Goal: Information Seeking & Learning: Compare options

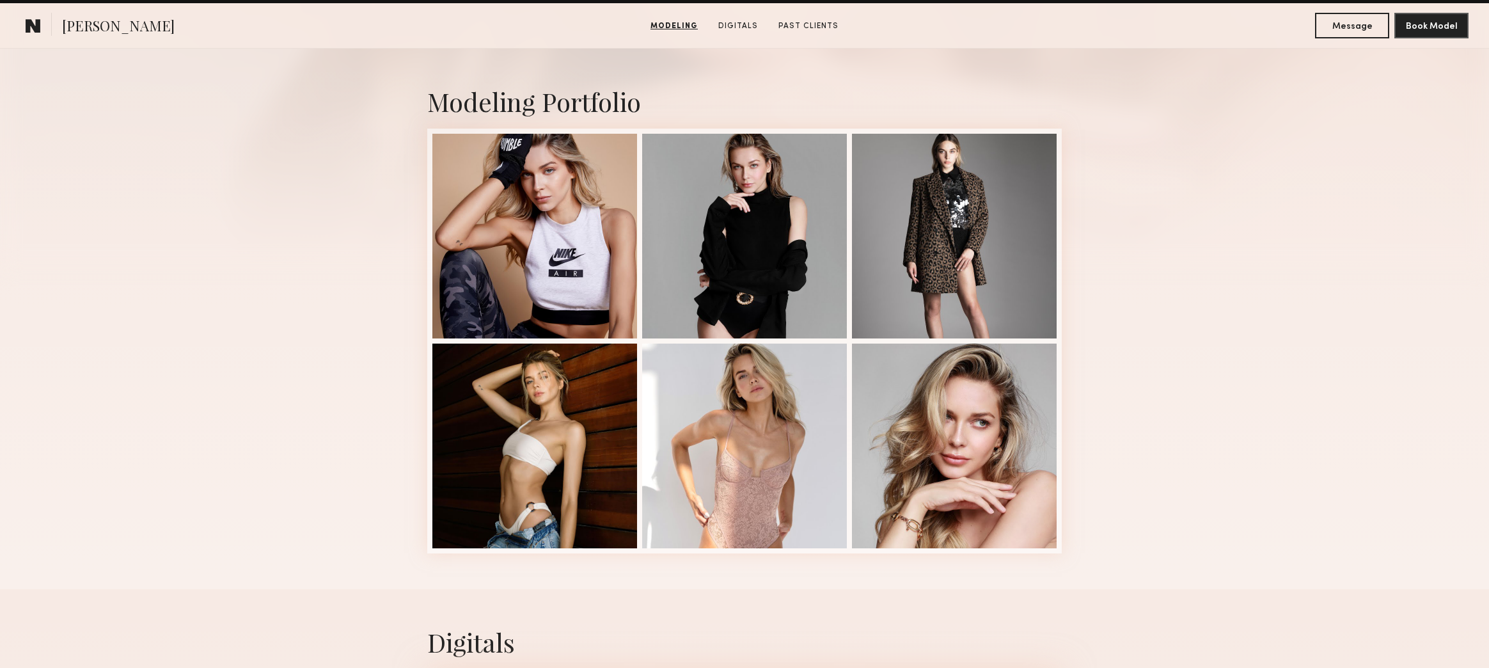
scroll to position [233, 0]
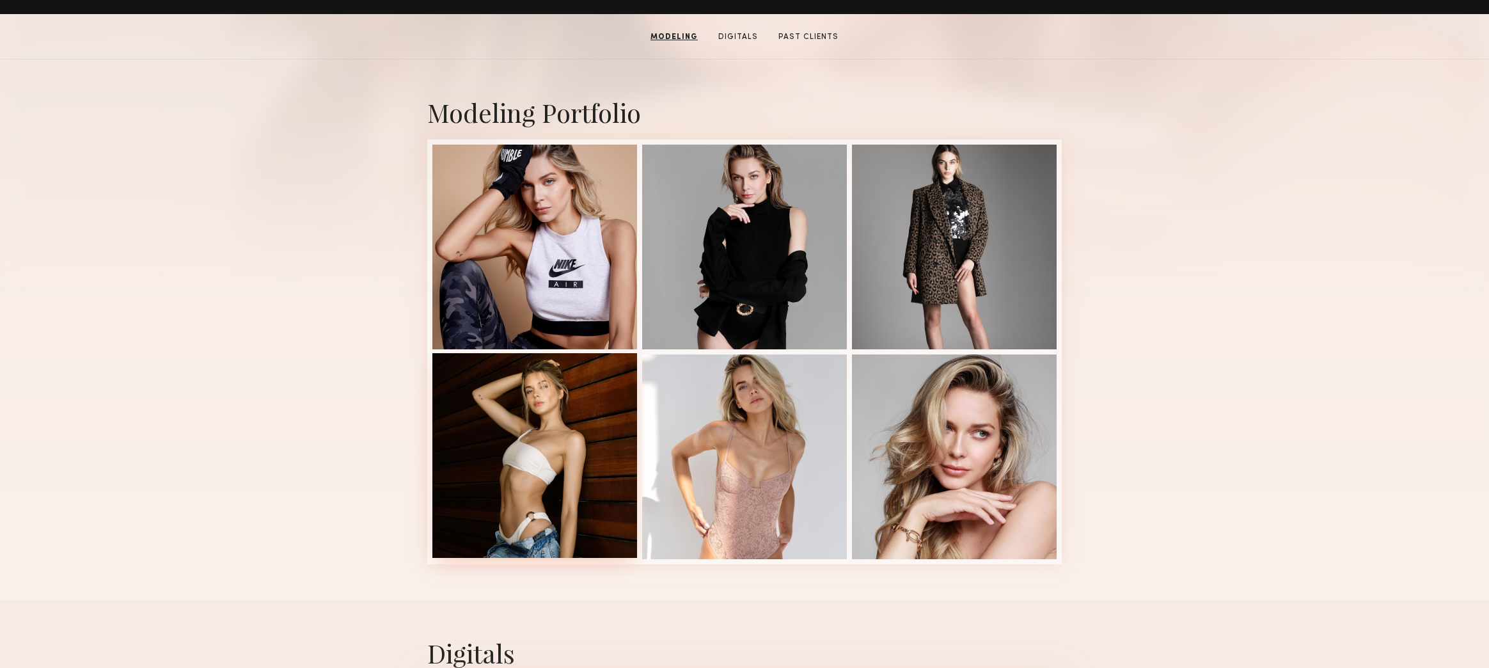
click at [577, 395] on div at bounding box center [534, 455] width 205 height 205
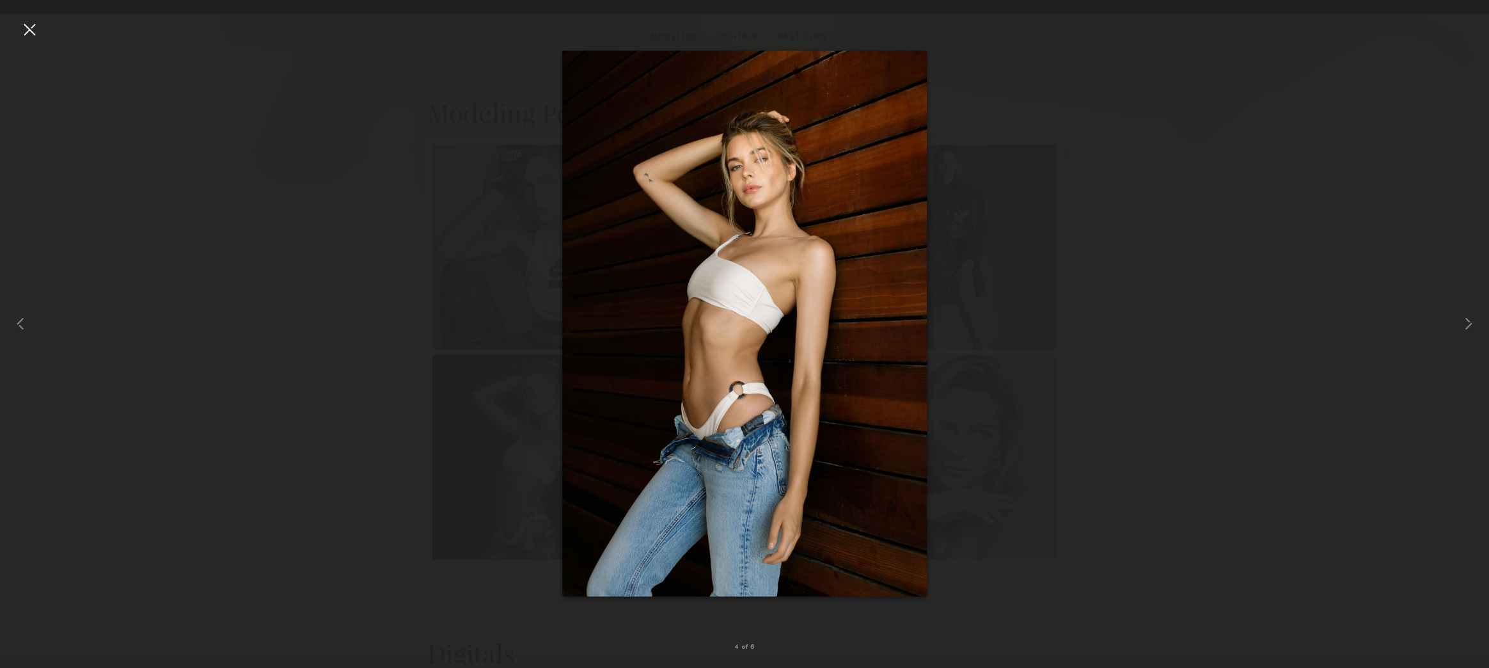
click at [407, 285] on div at bounding box center [744, 323] width 1489 height 606
click at [381, 262] on div at bounding box center [744, 323] width 1489 height 606
click at [37, 17] on nb-gallery-light "4 of 6" at bounding box center [744, 334] width 1489 height 668
click at [16, 35] on div at bounding box center [29, 323] width 59 height 606
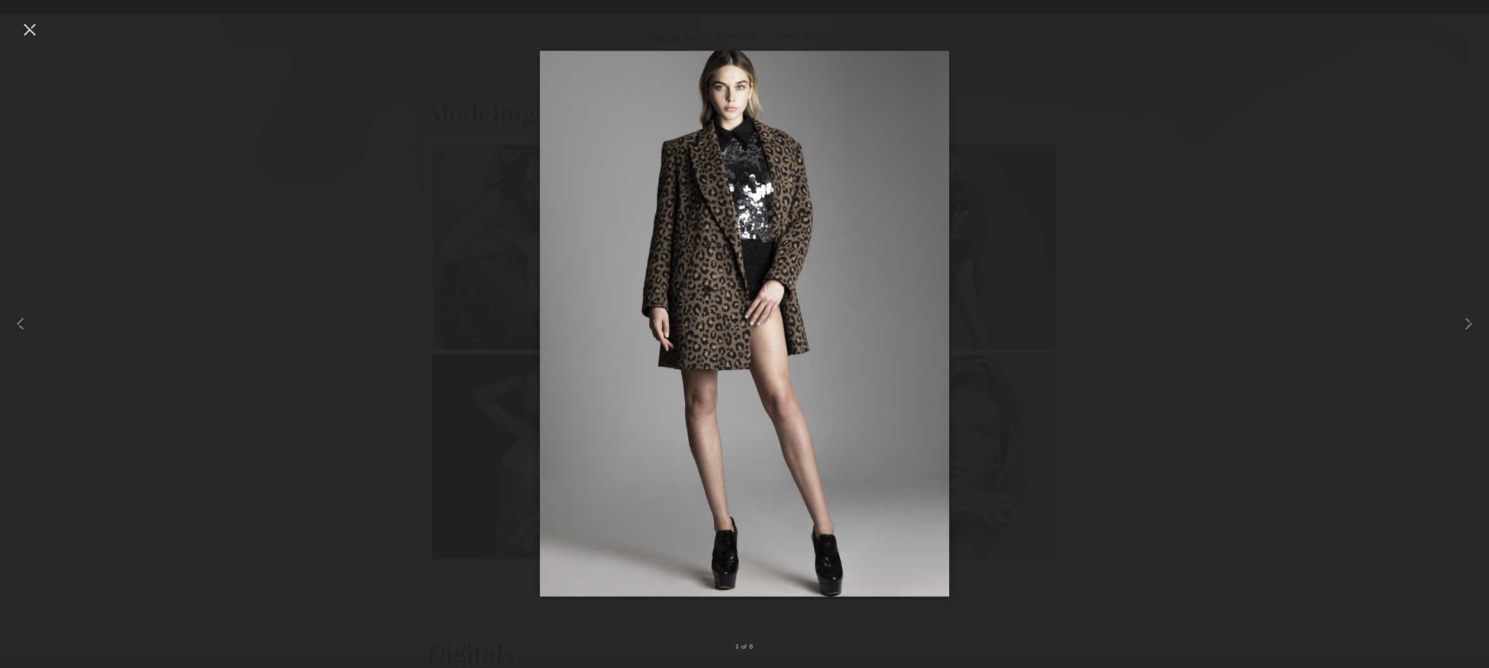
click at [1144, 147] on div at bounding box center [744, 323] width 1489 height 606
click at [1112, 218] on div at bounding box center [744, 323] width 1489 height 606
click at [1089, 278] on div at bounding box center [744, 323] width 1489 height 606
click at [32, 26] on div at bounding box center [29, 29] width 20 height 20
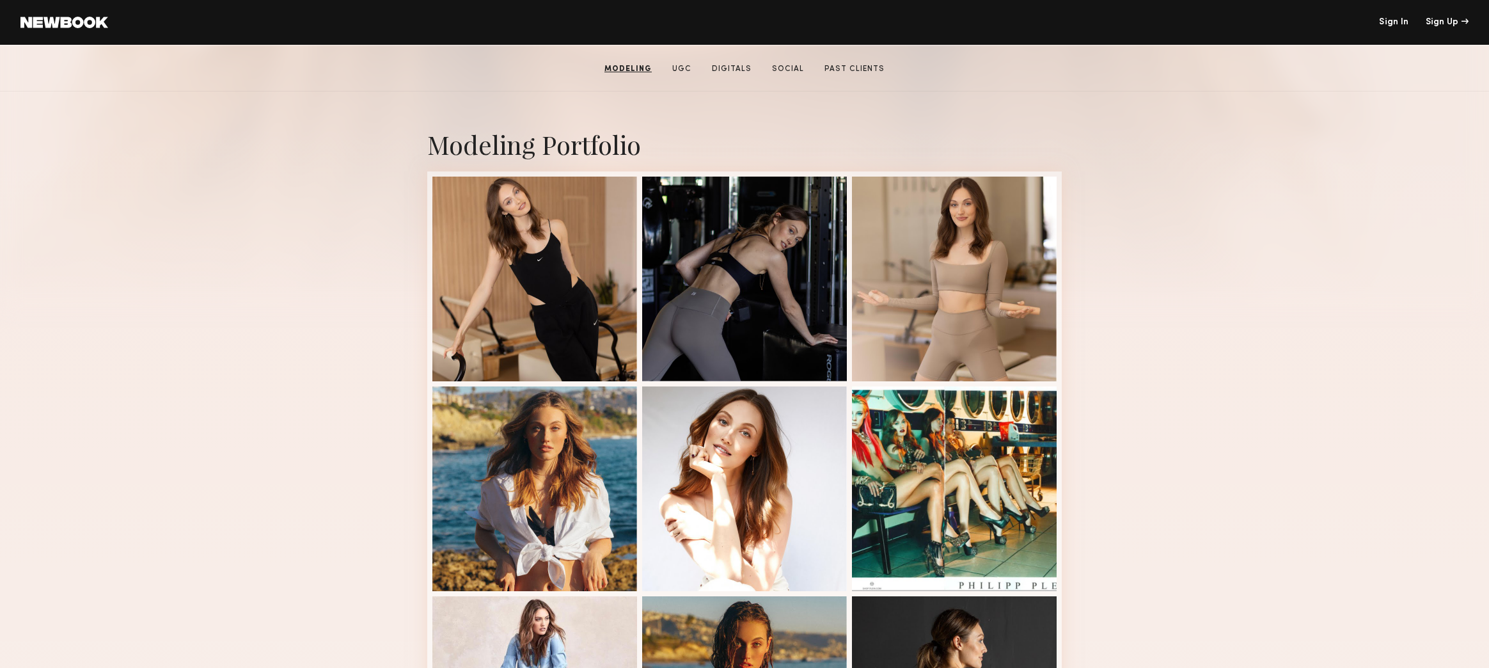
scroll to position [192, 0]
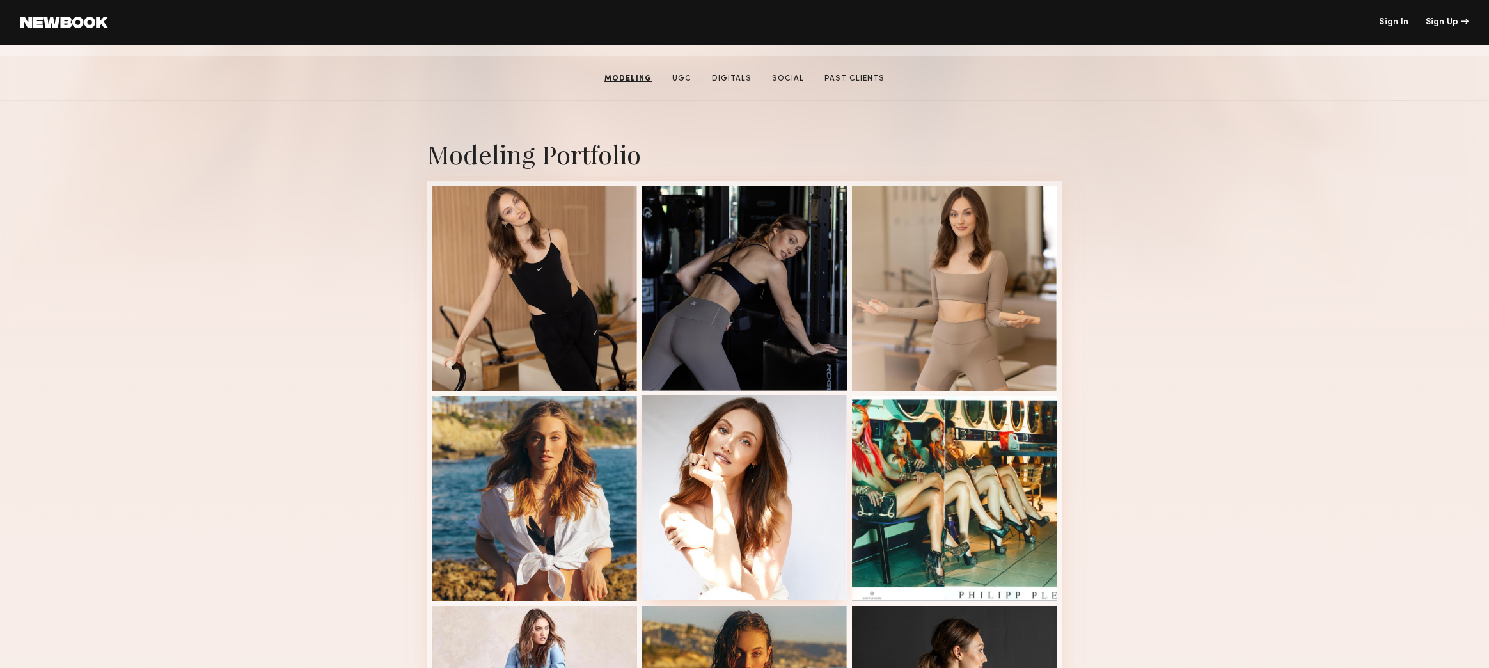
click at [739, 464] on div at bounding box center [744, 497] width 205 height 205
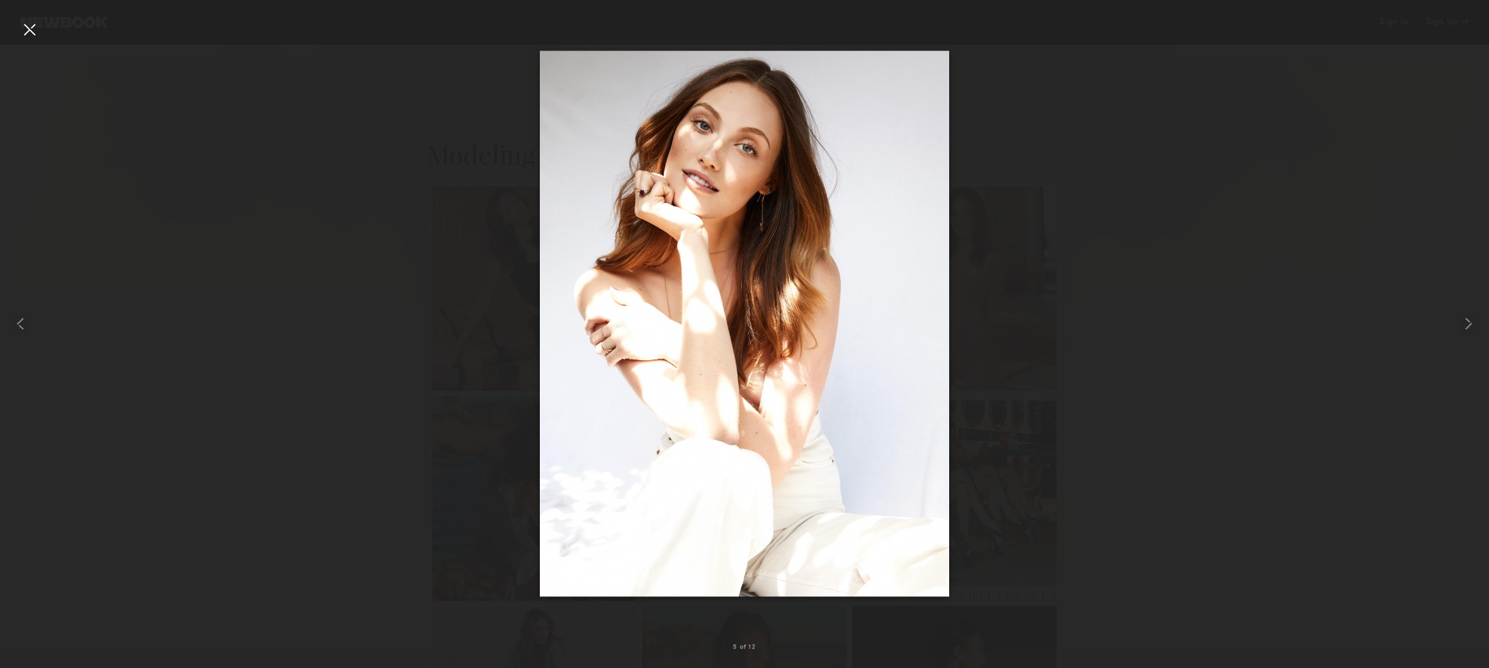
click at [1151, 471] on div at bounding box center [744, 323] width 1489 height 606
drag, startPoint x: 19, startPoint y: 24, endPoint x: 180, endPoint y: 167, distance: 214.8
click at [20, 24] on div at bounding box center [29, 29] width 20 height 20
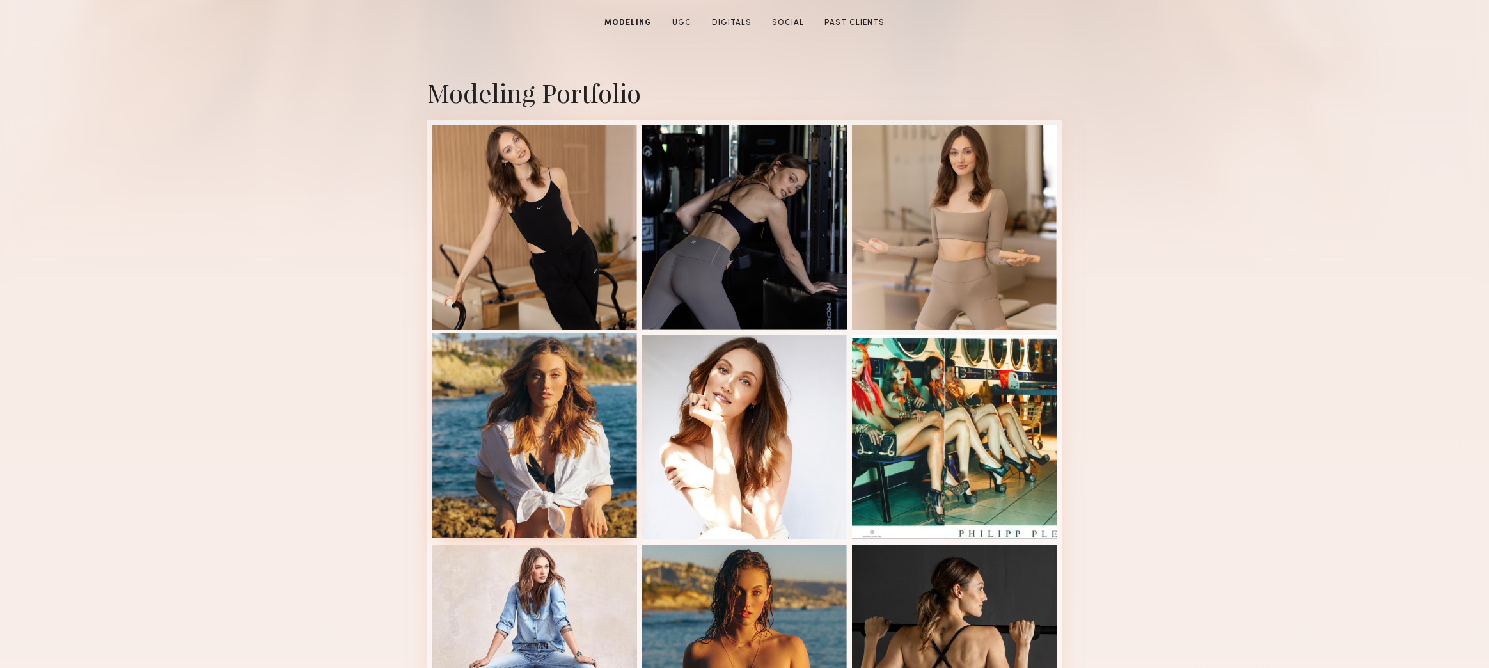
scroll to position [256, 0]
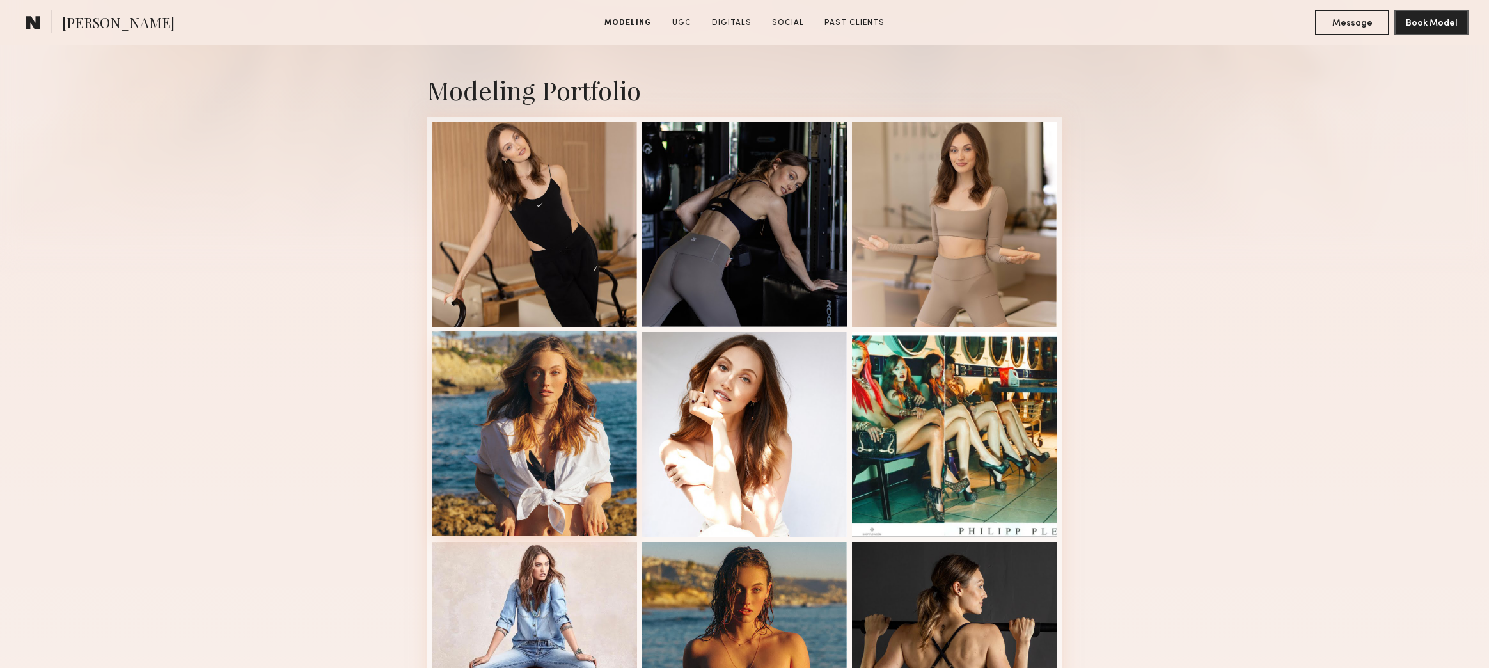
click at [533, 439] on div at bounding box center [534, 433] width 205 height 205
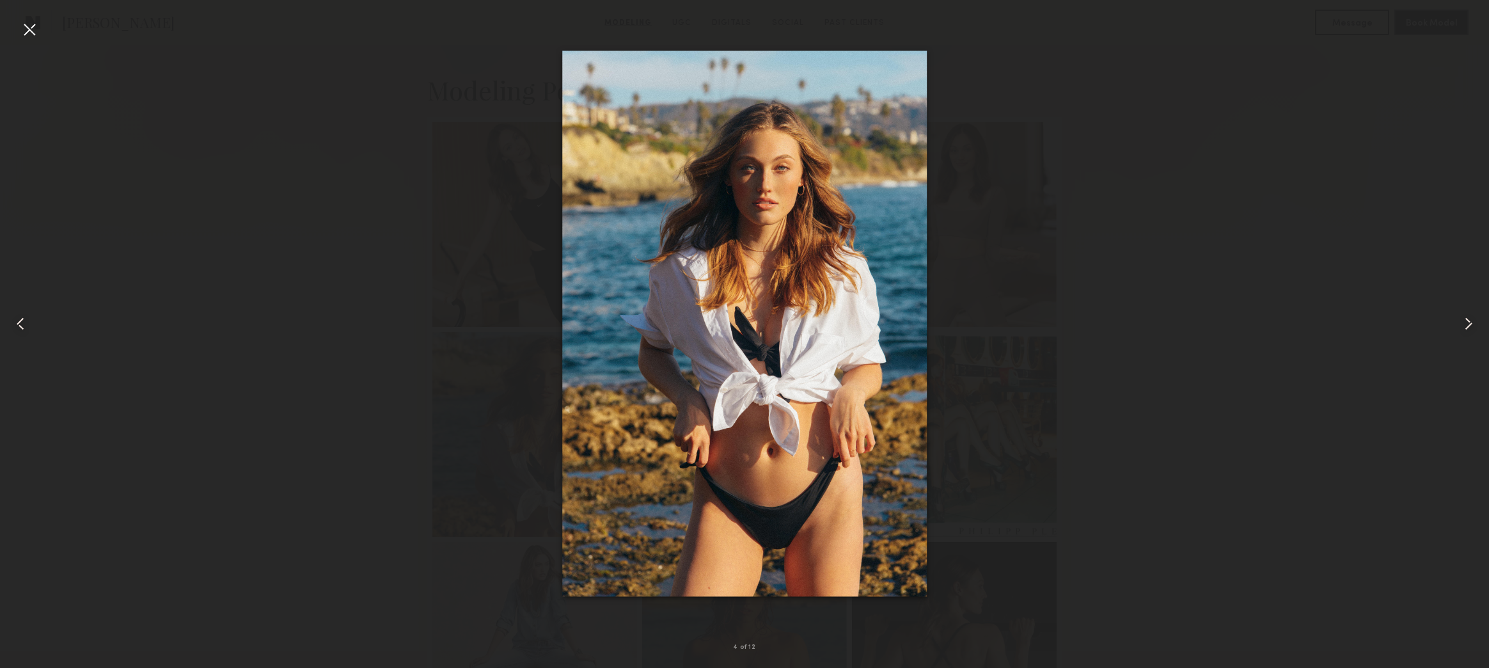
drag, startPoint x: 26, startPoint y: 32, endPoint x: 62, endPoint y: 68, distance: 51.1
click at [27, 31] on div at bounding box center [29, 29] width 20 height 20
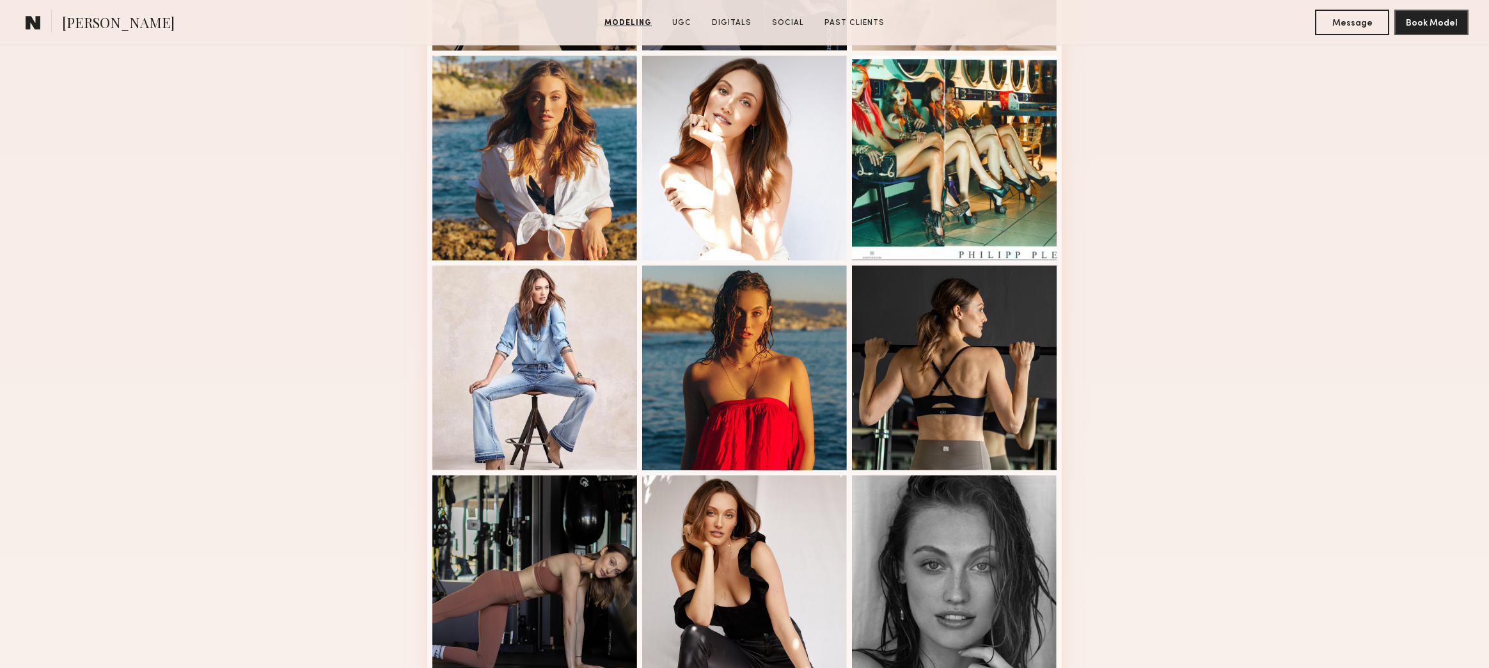
scroll to position [576, 0]
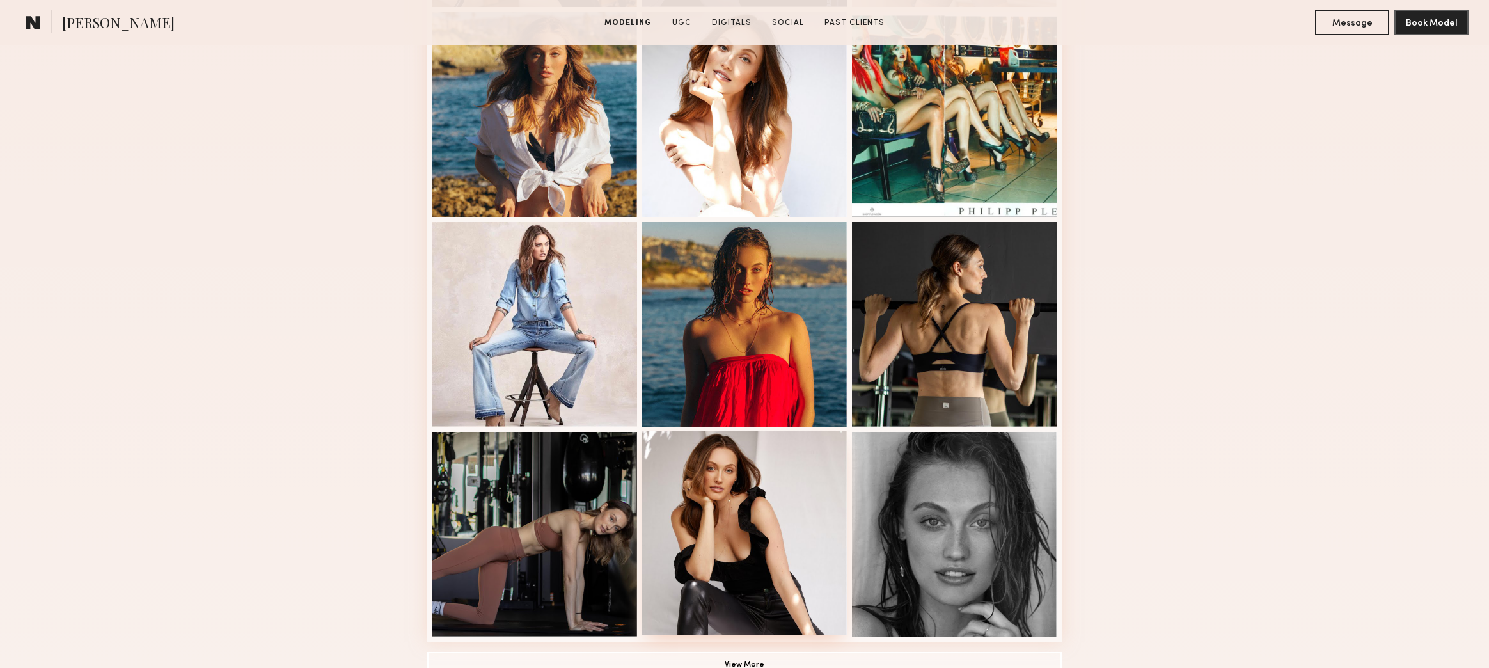
click at [704, 527] on div at bounding box center [744, 532] width 205 height 205
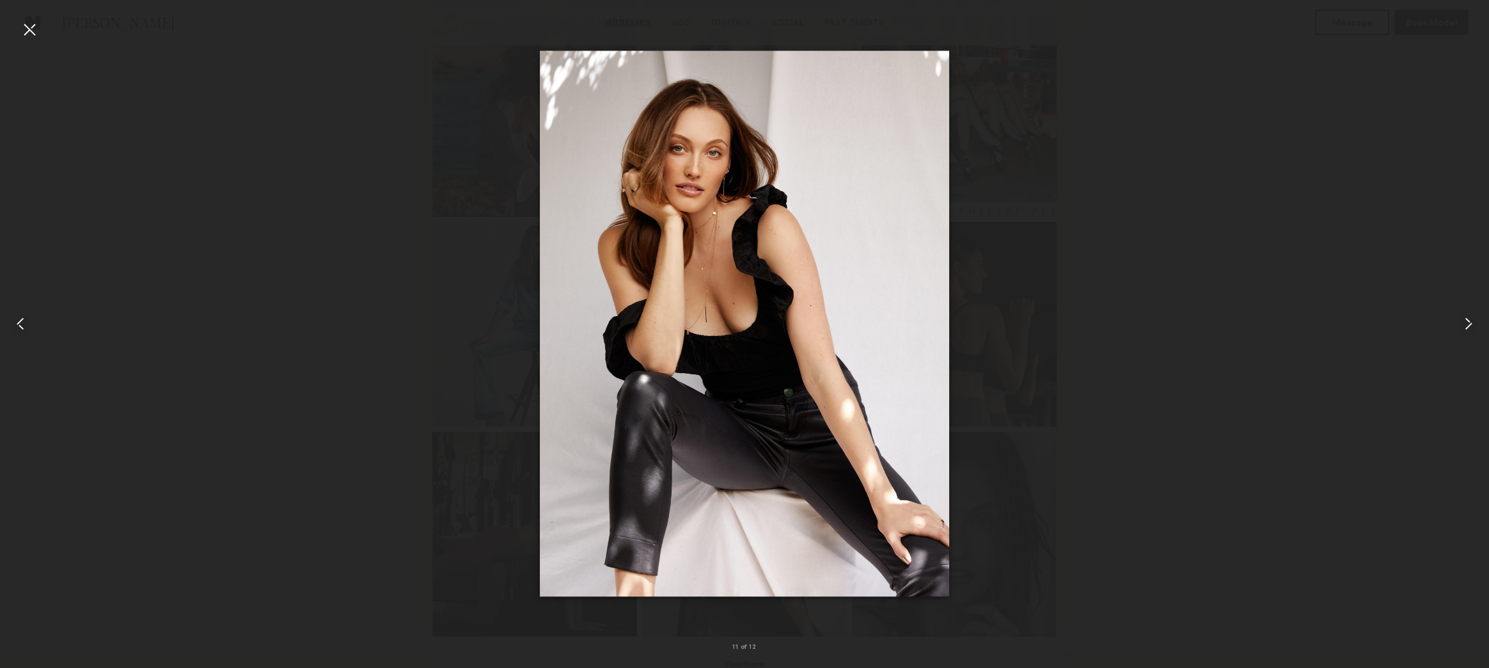
click at [367, 262] on div at bounding box center [744, 323] width 1489 height 606
click at [22, 24] on div at bounding box center [29, 29] width 20 height 20
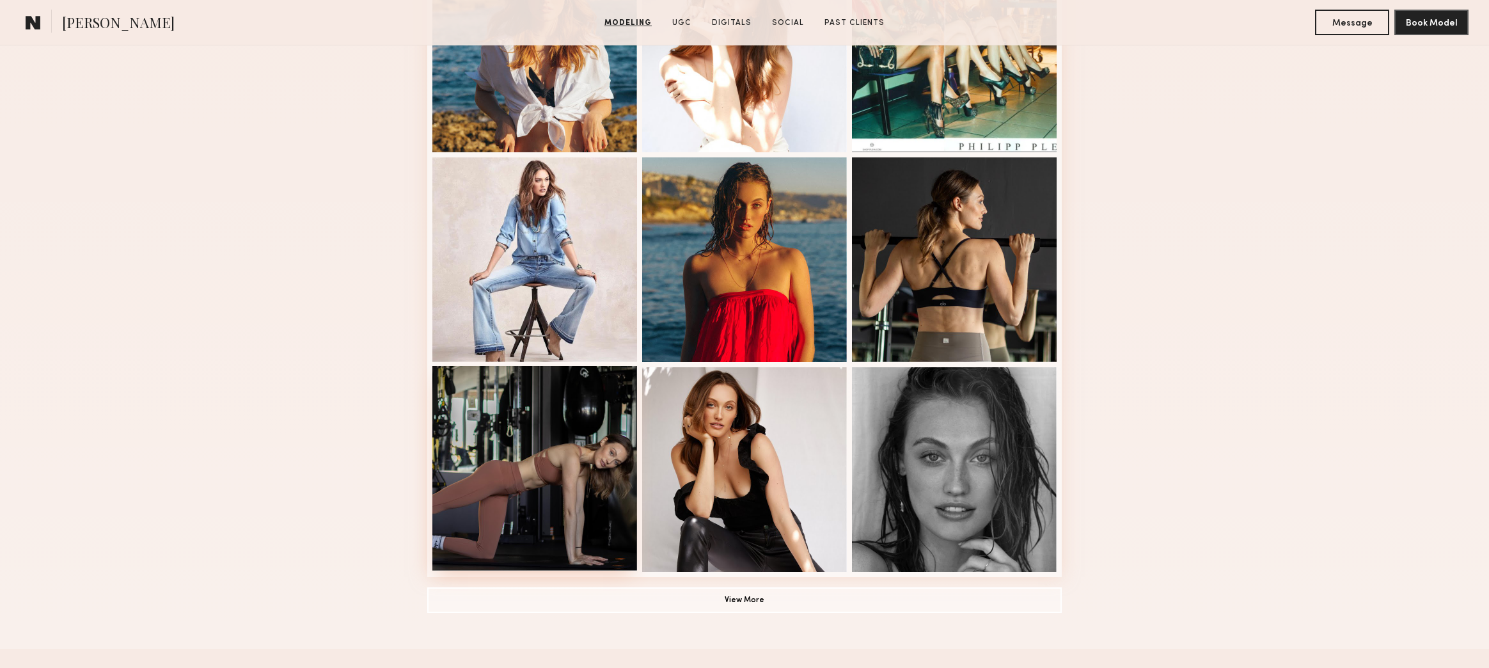
scroll to position [640, 0]
click at [694, 599] on button "View More" at bounding box center [744, 600] width 635 height 26
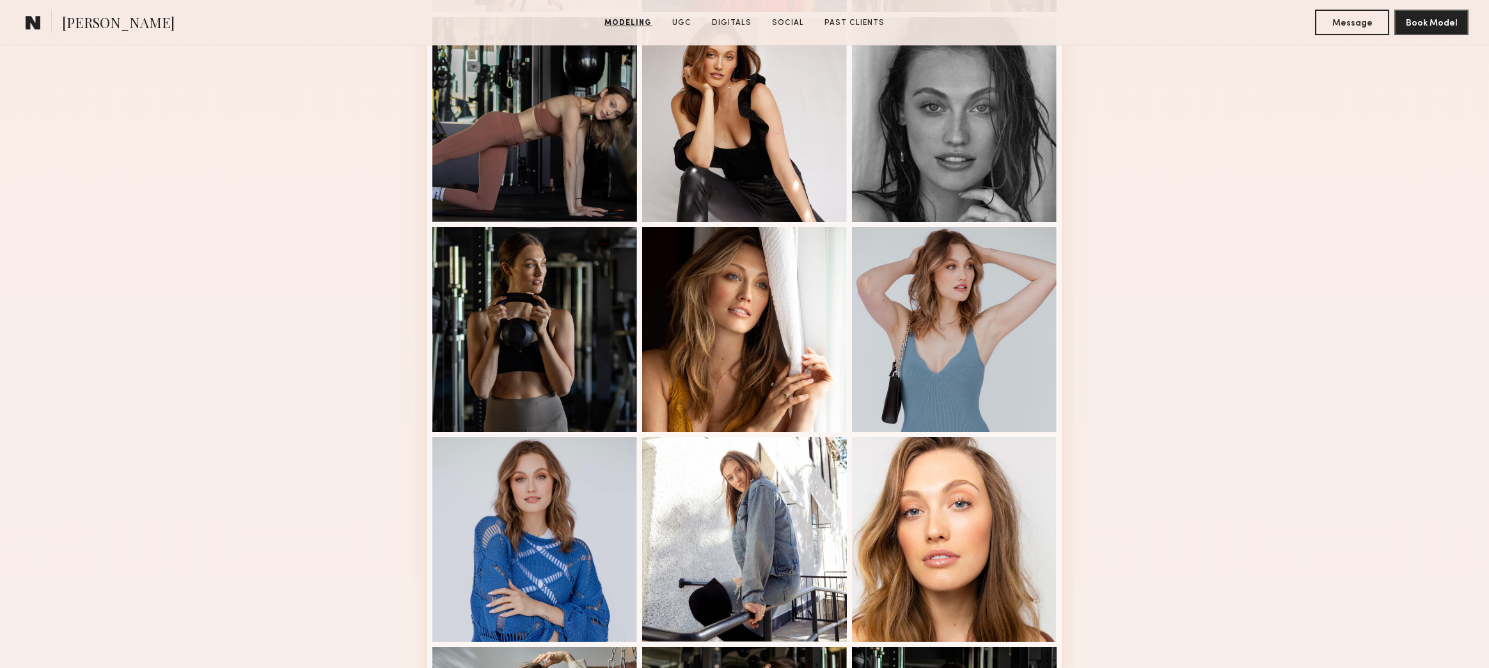
scroll to position [1023, 0]
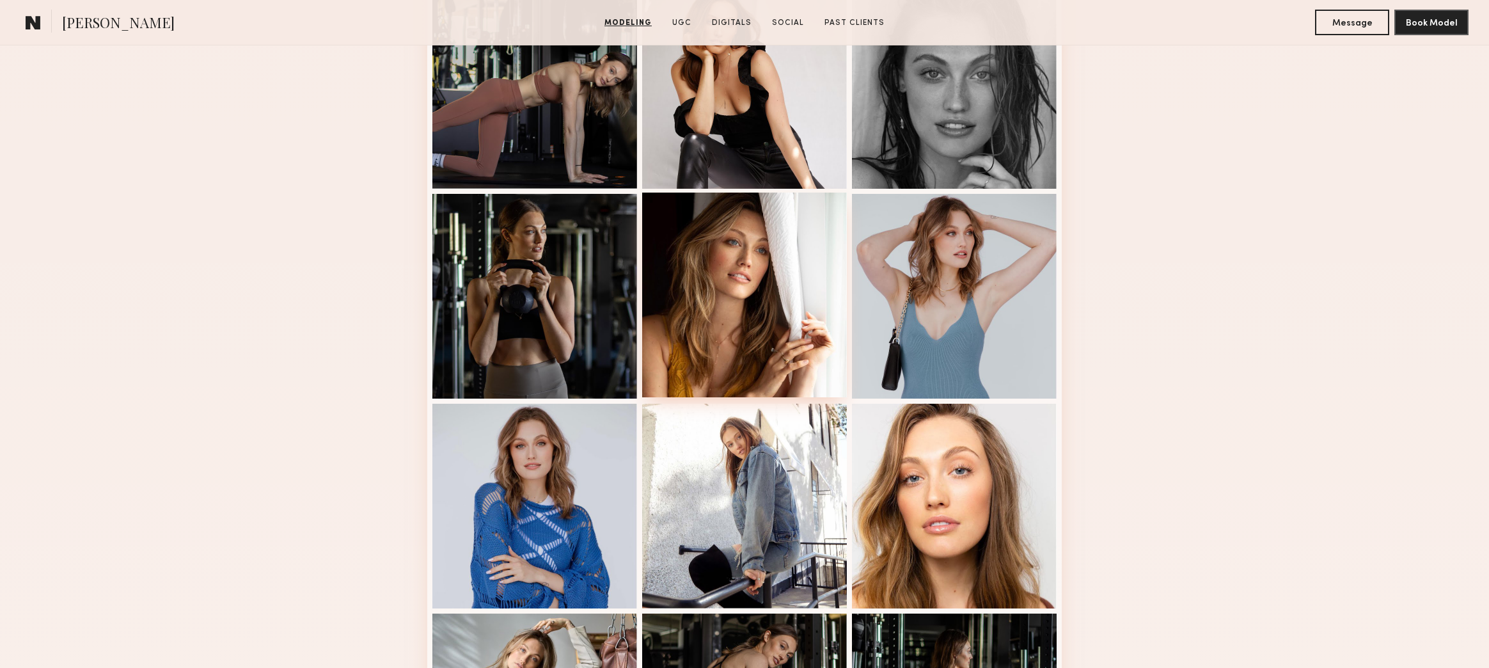
click at [699, 319] on div at bounding box center [744, 295] width 205 height 205
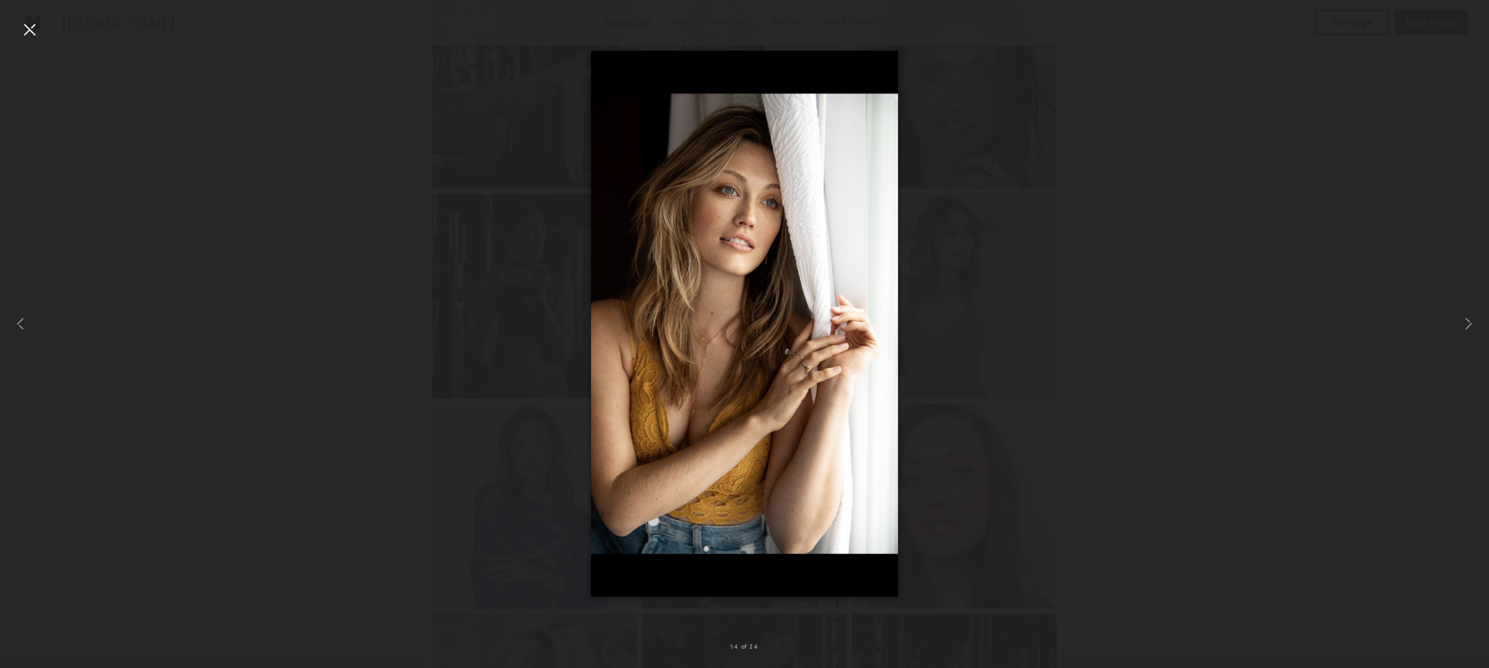
click at [311, 242] on div at bounding box center [744, 323] width 1489 height 606
click at [36, 33] on div at bounding box center [29, 29] width 20 height 20
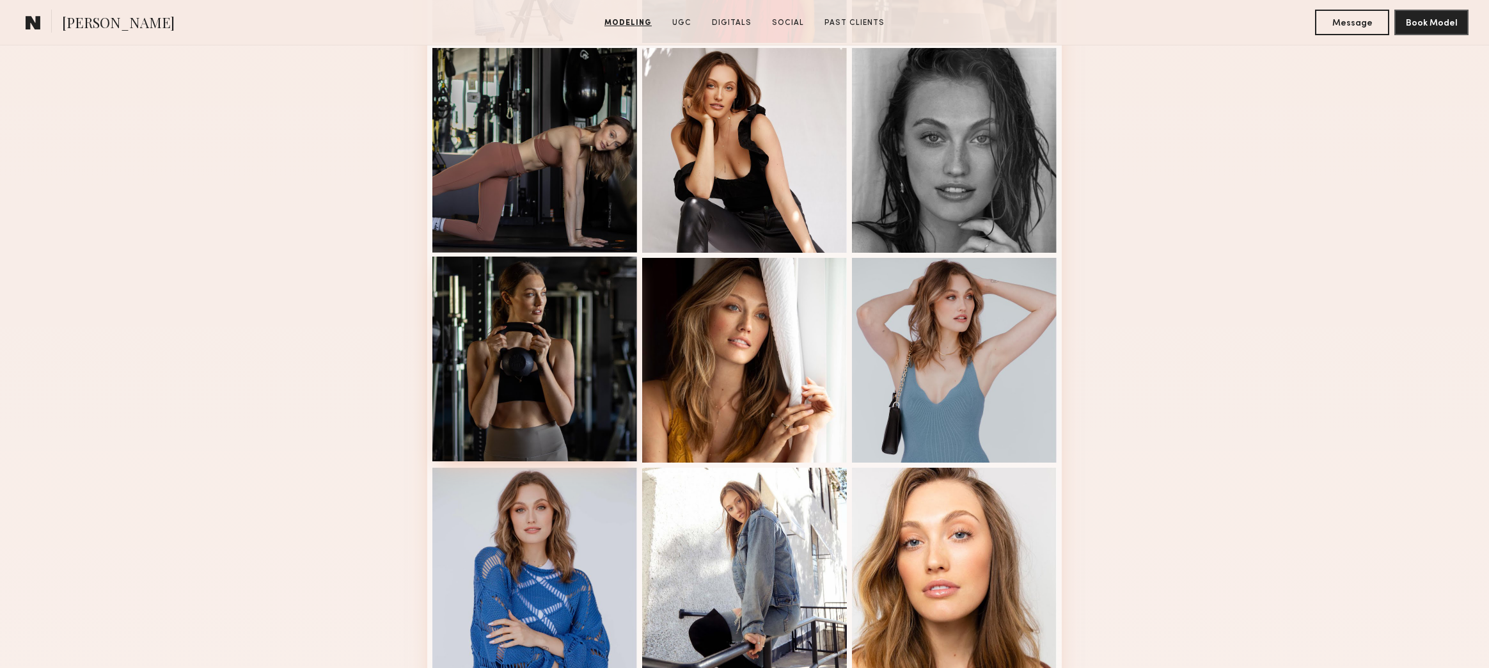
scroll to position [960, 0]
click at [704, 374] on div at bounding box center [744, 359] width 205 height 205
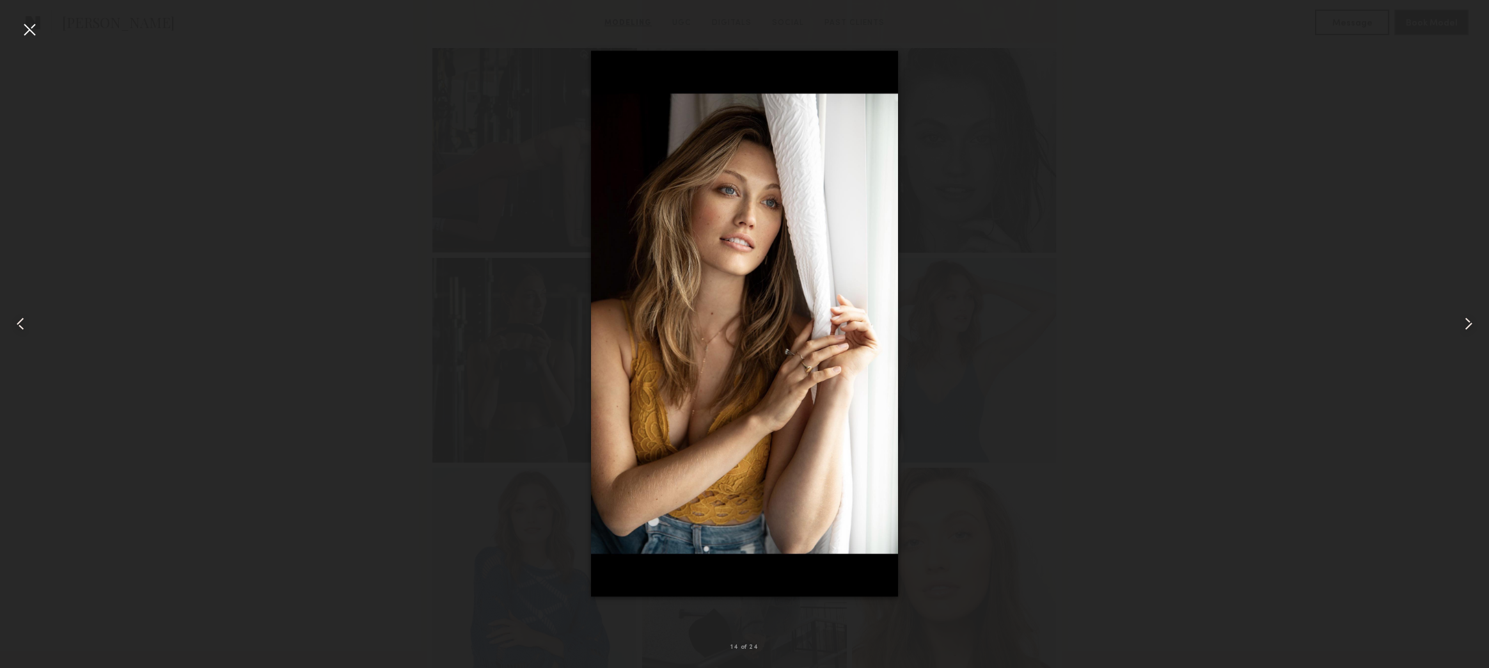
click at [1031, 291] on div at bounding box center [744, 323] width 1489 height 606
click at [423, 198] on div at bounding box center [744, 323] width 1489 height 606
click at [372, 232] on div at bounding box center [744, 323] width 1489 height 606
click at [36, 33] on div at bounding box center [29, 29] width 20 height 20
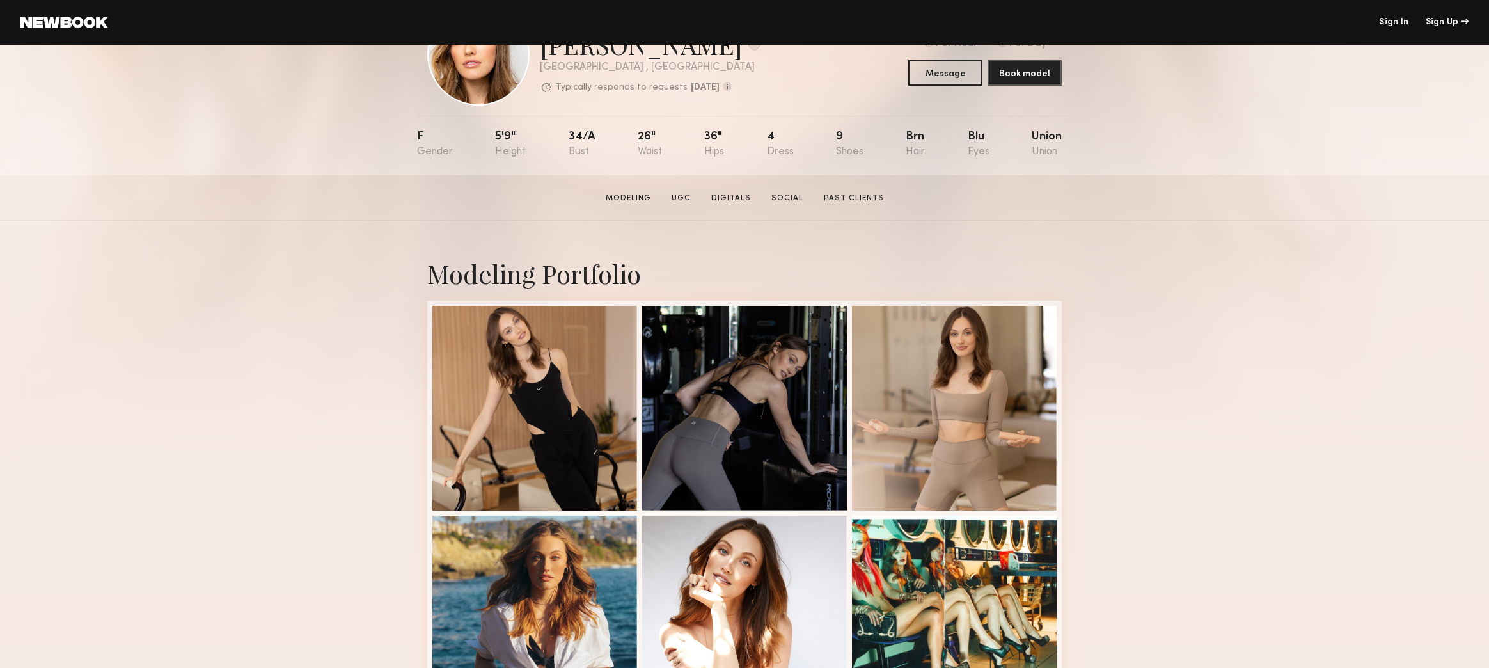
scroll to position [0, 0]
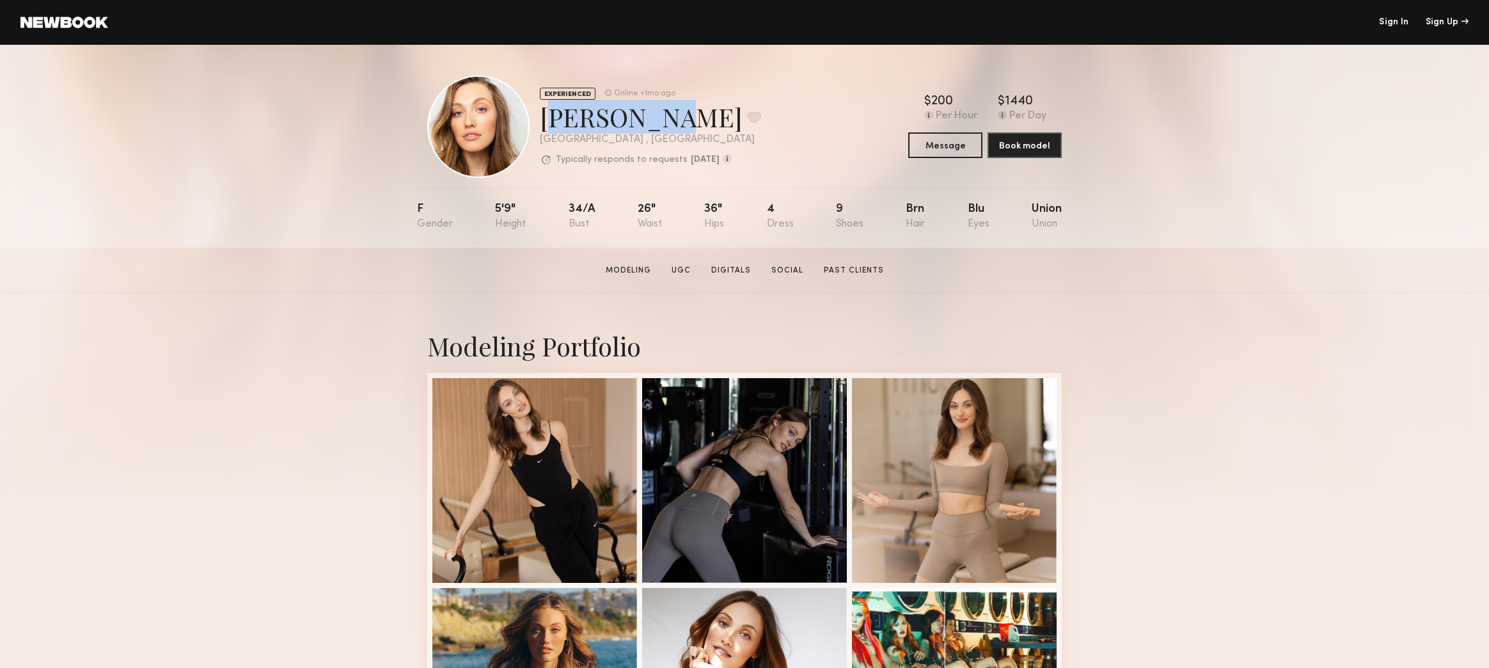
drag, startPoint x: 642, startPoint y: 122, endPoint x: 541, endPoint y: 121, distance: 101.1
click at [541, 121] on div "Ashley R. Favorite" at bounding box center [650, 117] width 221 height 34
copy div "Ashley R."
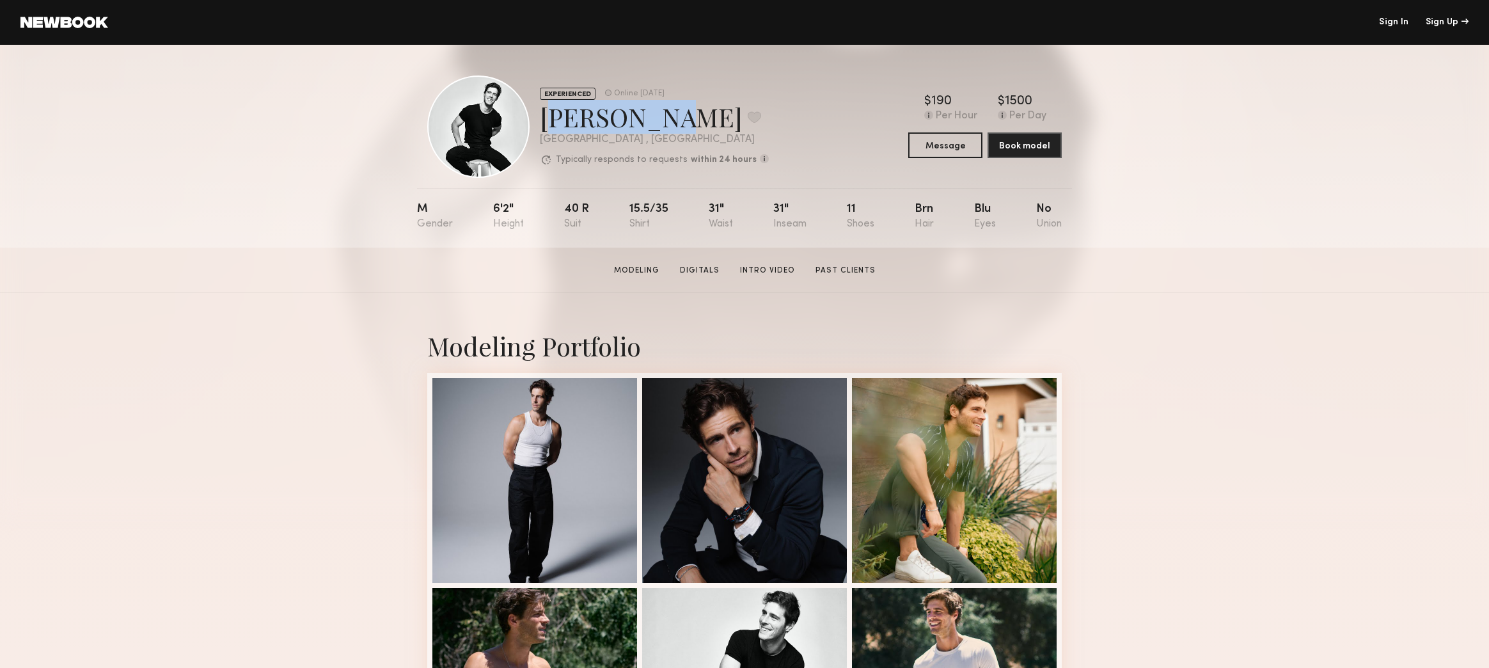
drag, startPoint x: 648, startPoint y: 121, endPoint x: 545, endPoint y: 122, distance: 103.0
click at [545, 122] on div "Charlie M. Favorite" at bounding box center [654, 117] width 229 height 34
copy div "Charlie M"
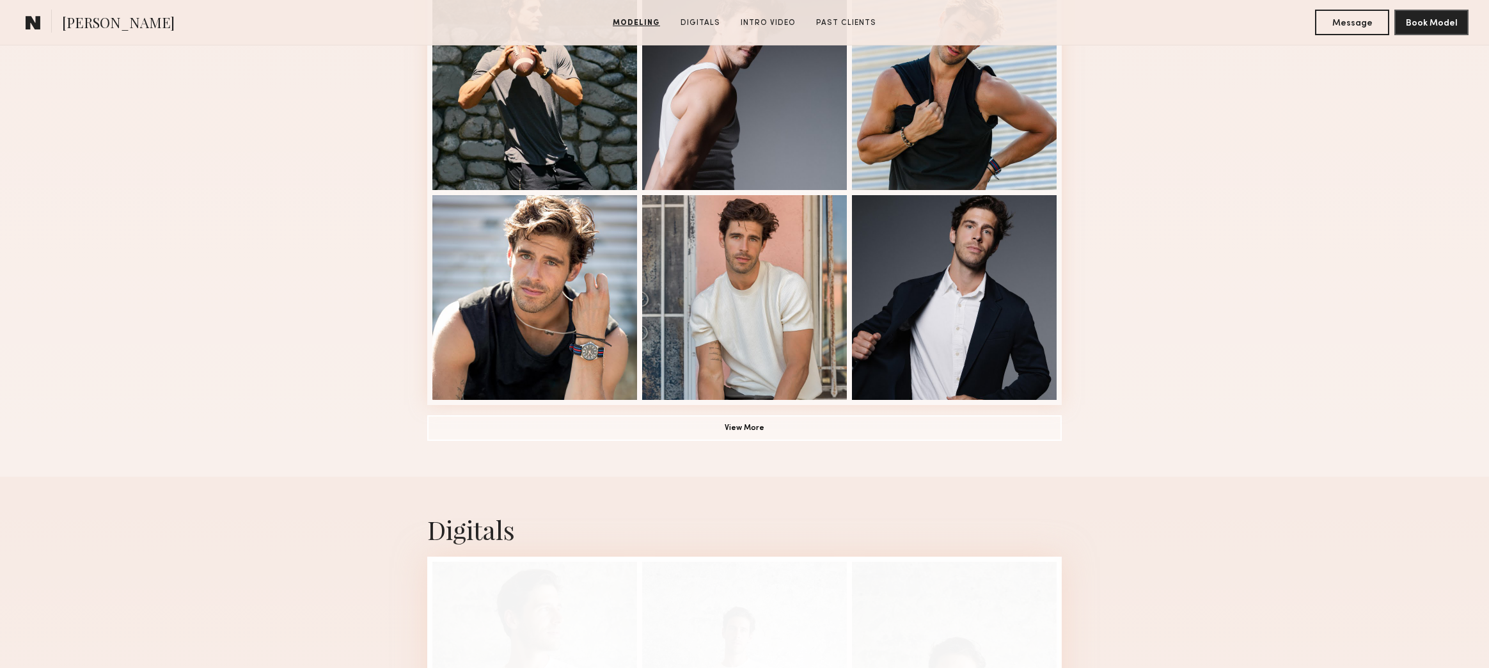
scroll to position [832, 0]
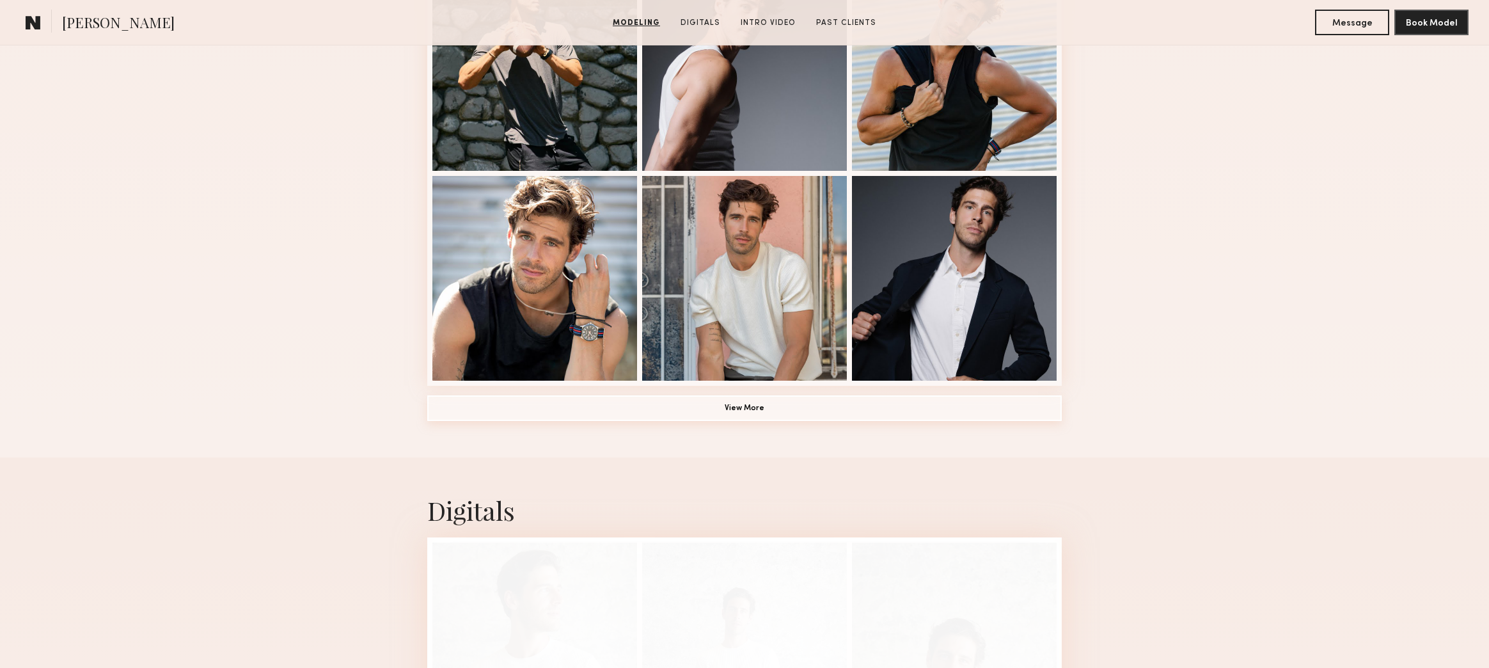
click at [754, 404] on button "View More" at bounding box center [744, 408] width 635 height 26
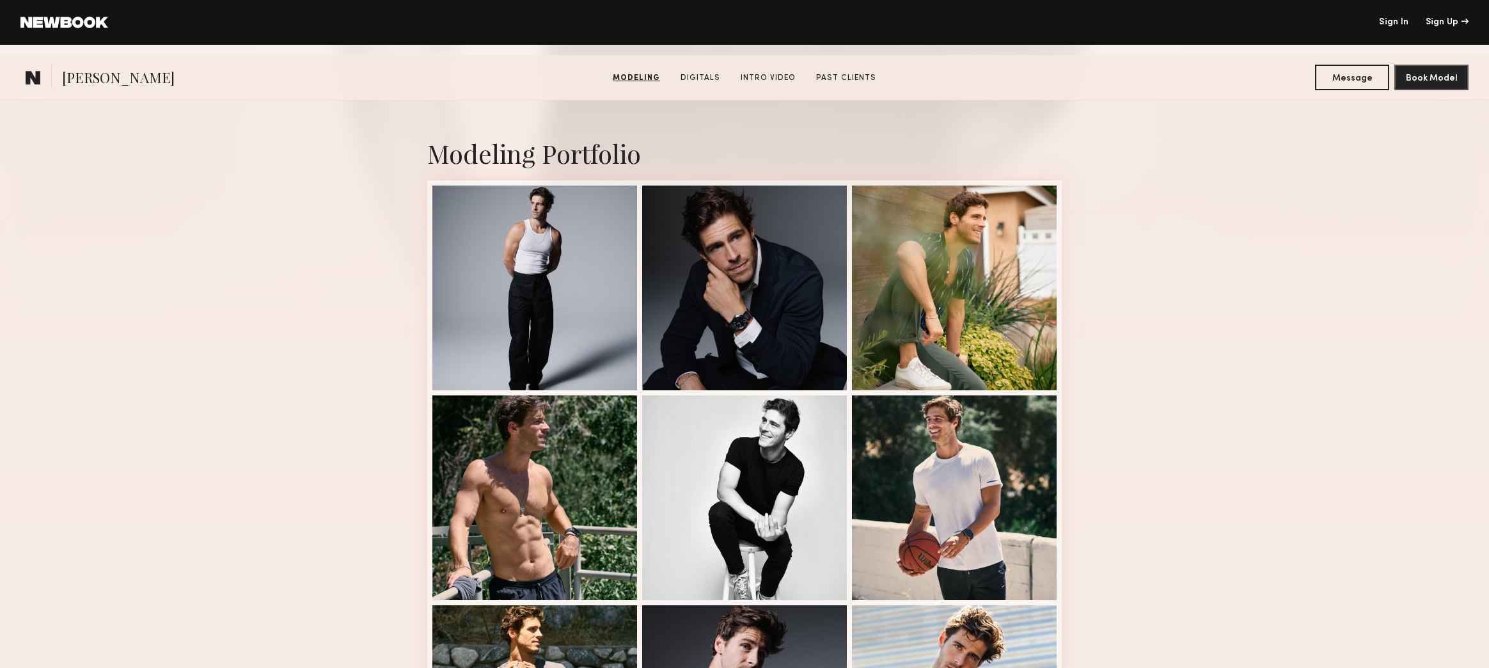
scroll to position [192, 0]
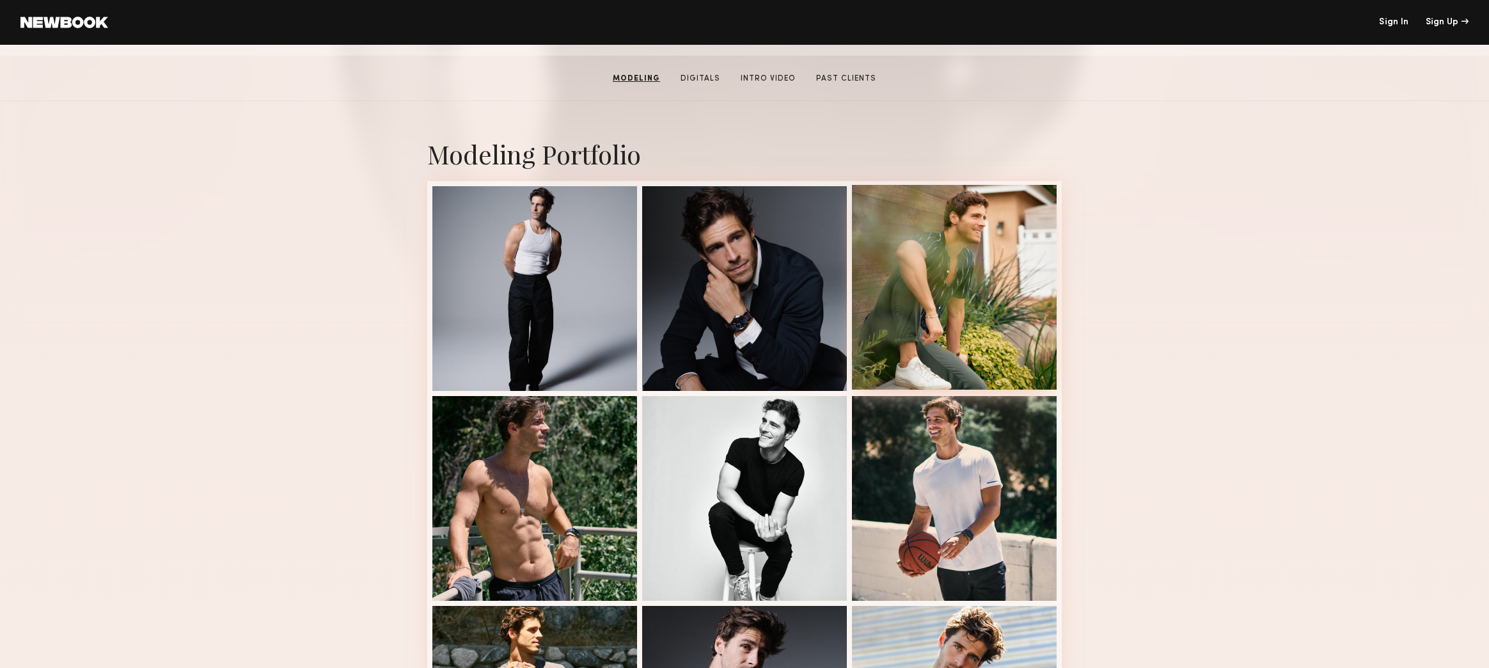
click at [952, 335] on div at bounding box center [954, 287] width 205 height 205
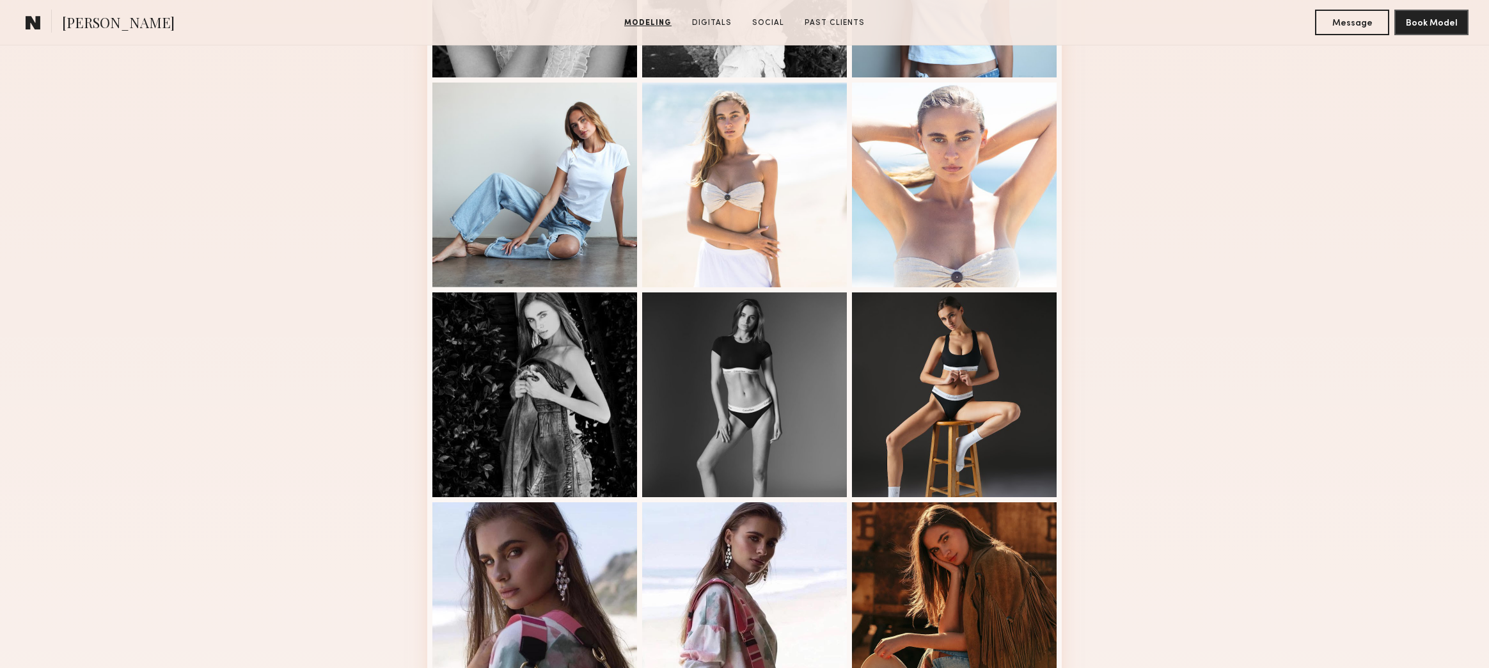
scroll to position [640, 0]
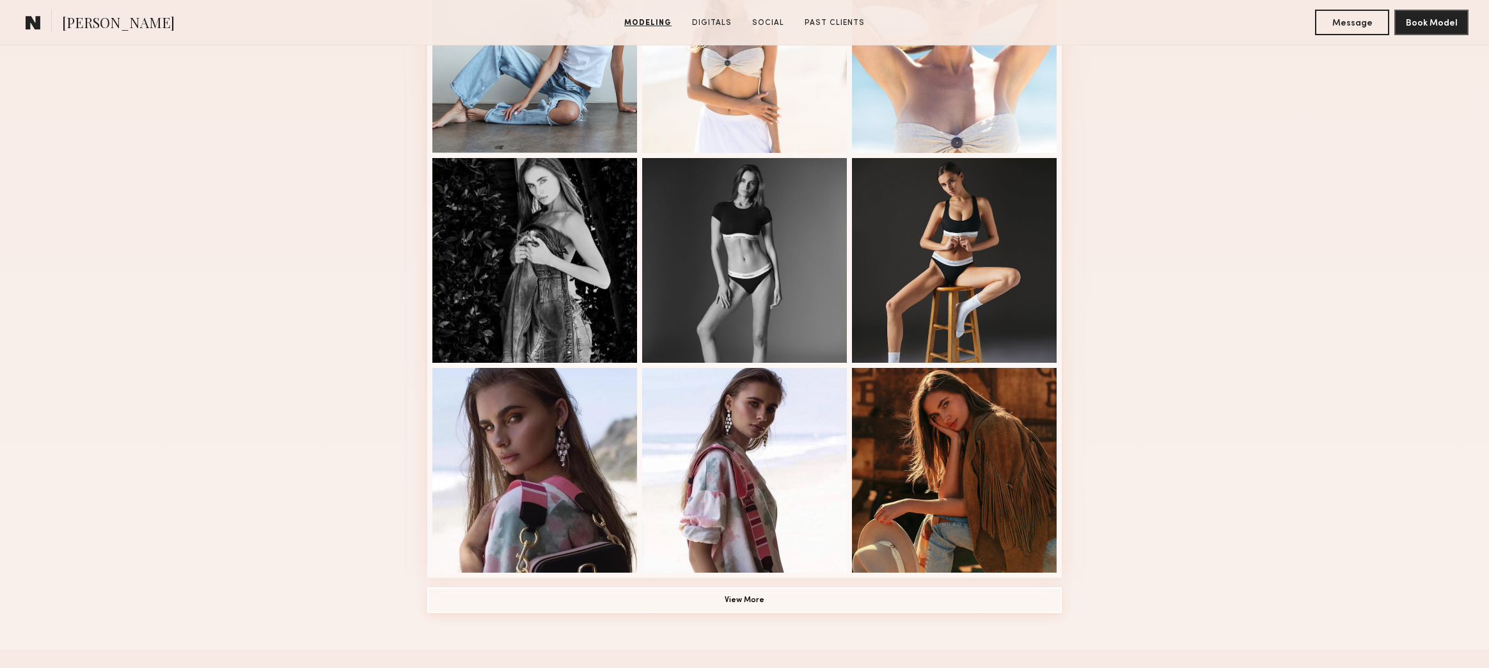
click at [754, 613] on button "View More" at bounding box center [744, 600] width 635 height 26
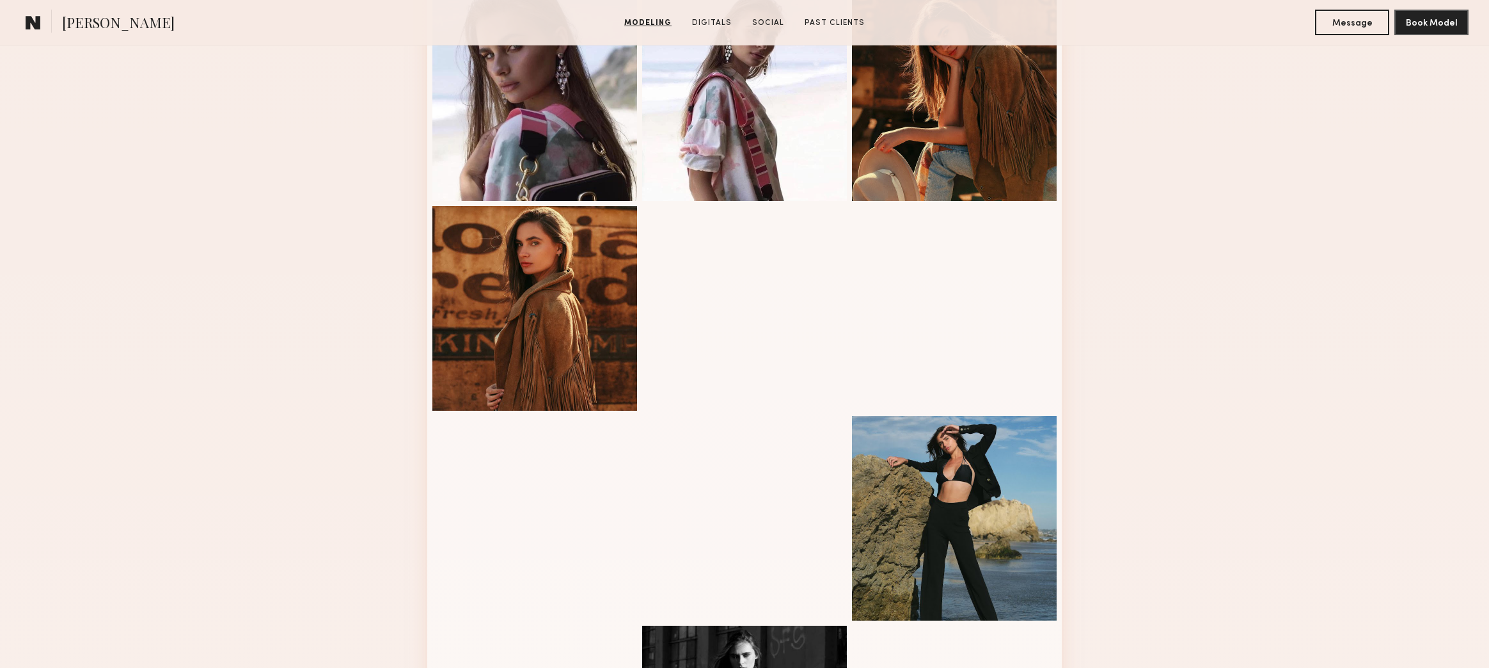
scroll to position [1023, 0]
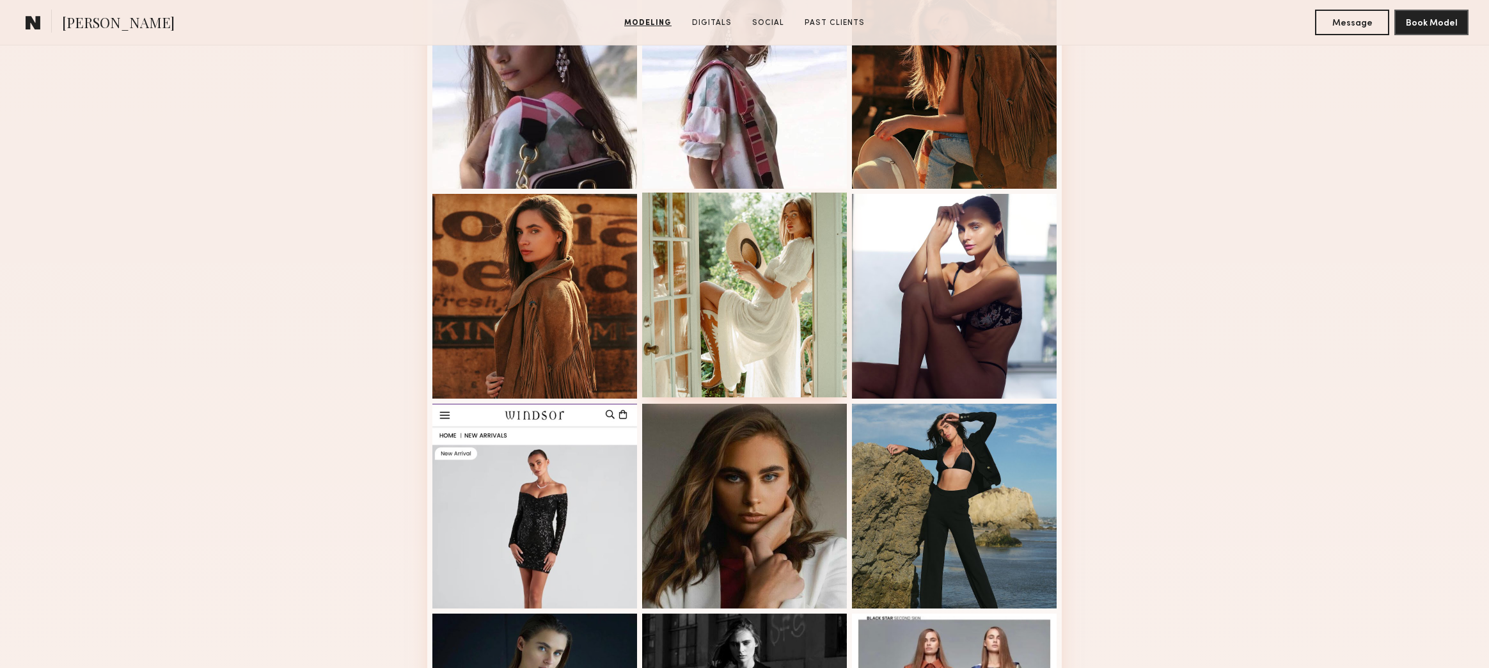
click at [723, 310] on div at bounding box center [744, 295] width 205 height 205
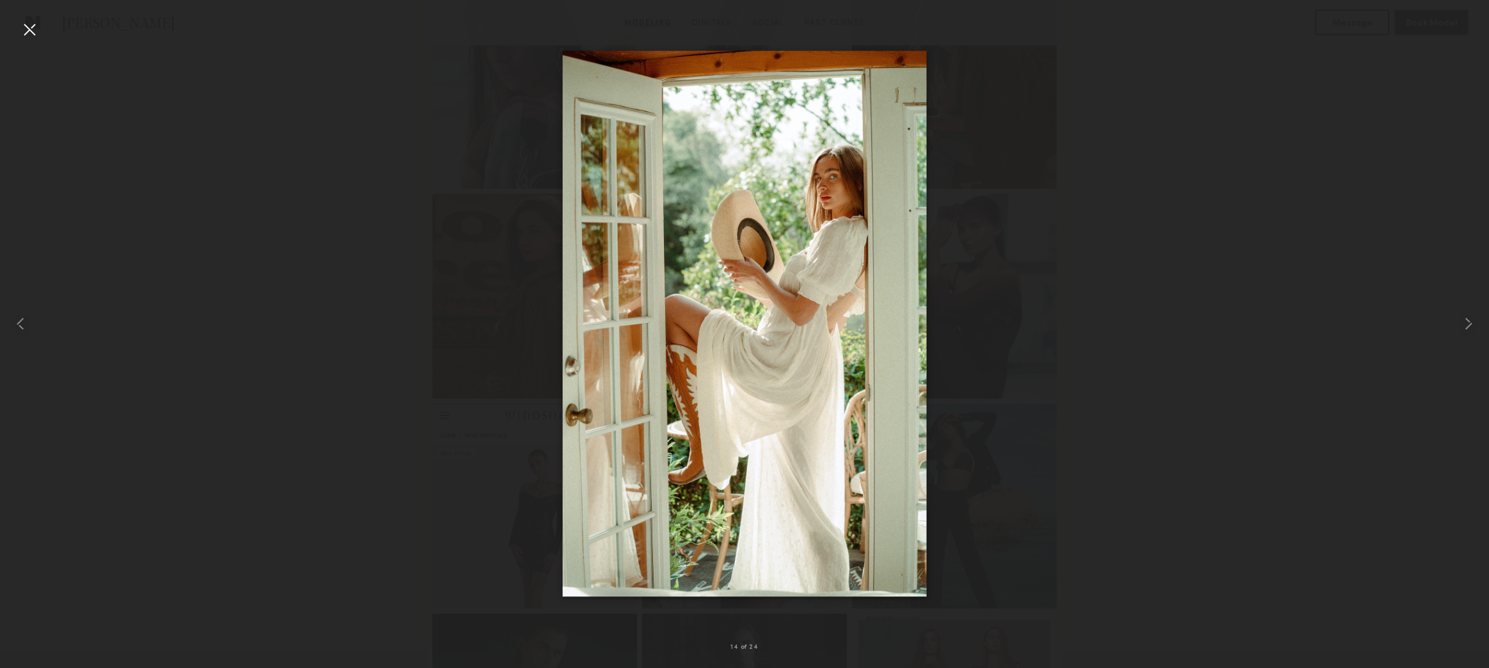
click at [28, 33] on div at bounding box center [29, 29] width 20 height 20
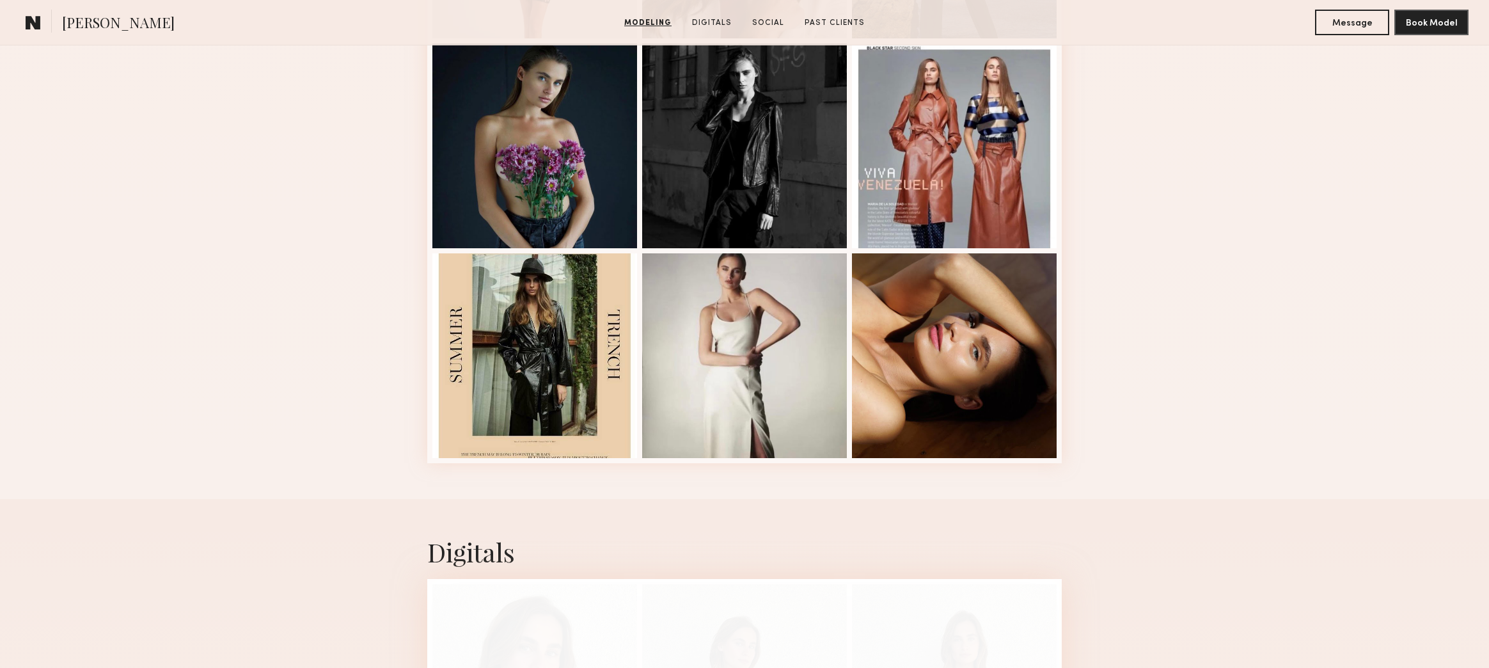
scroll to position [1599, 0]
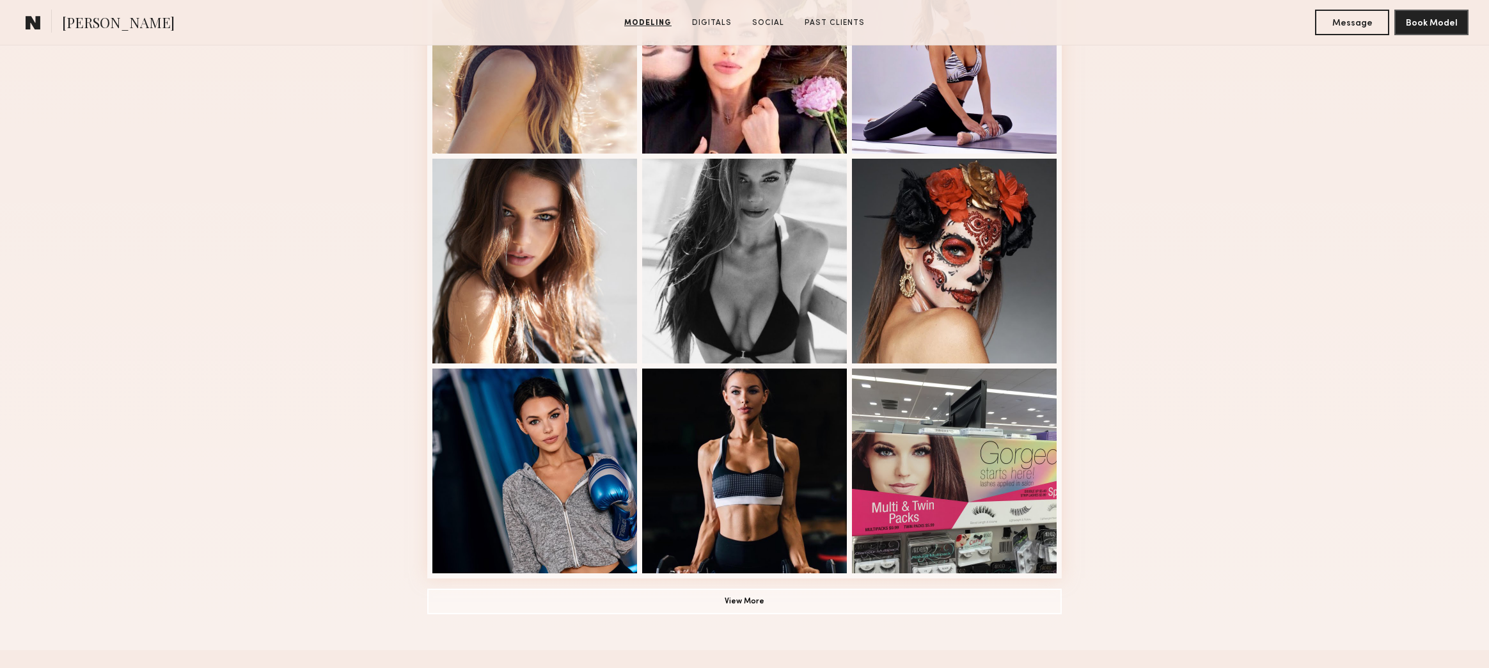
scroll to position [640, 0]
click at [681, 606] on button "View More" at bounding box center [744, 600] width 635 height 26
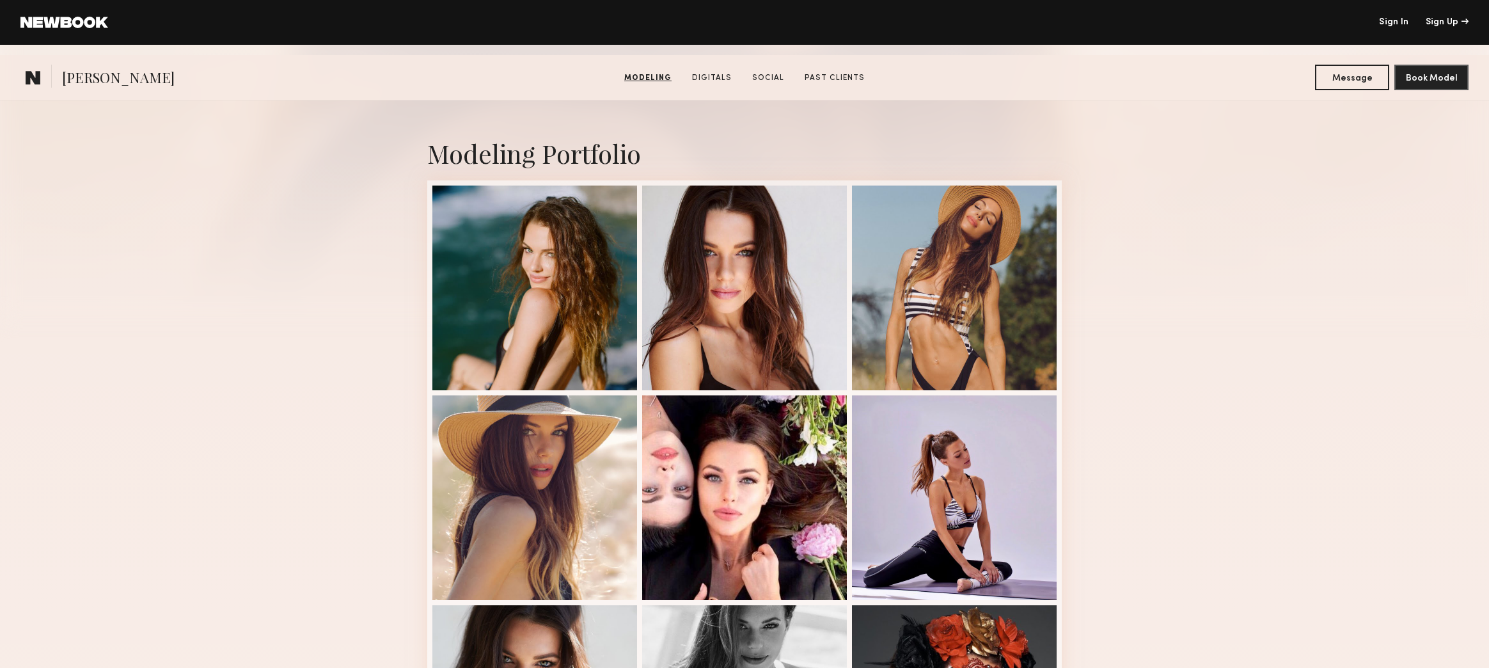
scroll to position [192, 0]
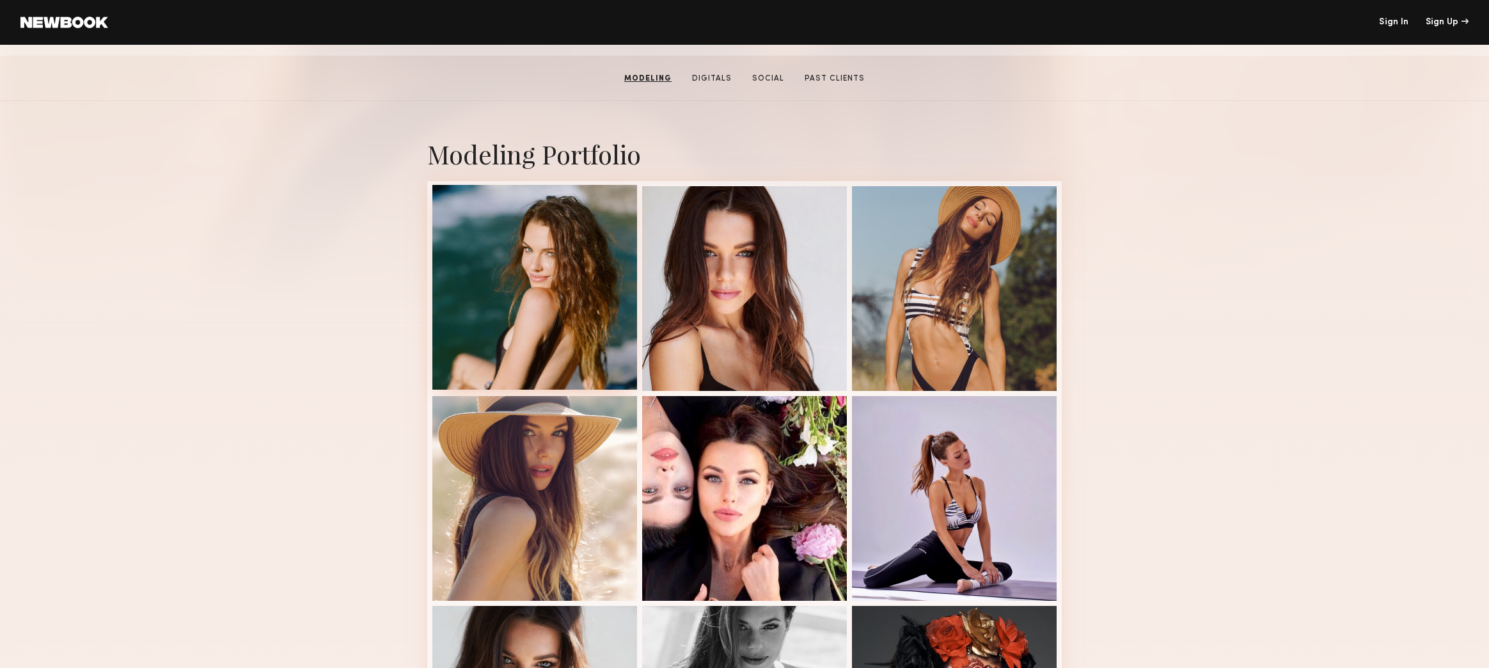
click at [517, 331] on div at bounding box center [534, 287] width 205 height 205
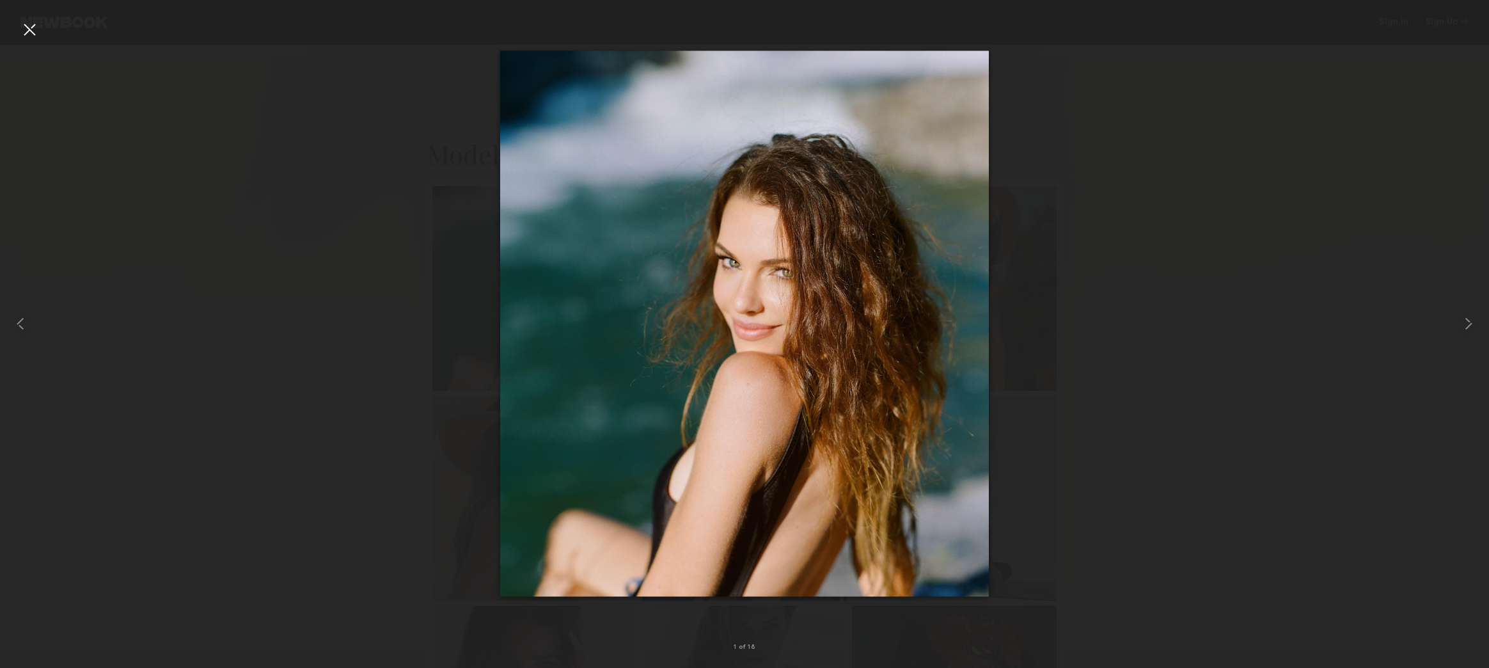
click at [304, 347] on div at bounding box center [744, 323] width 1489 height 606
click at [1107, 303] on div at bounding box center [744, 323] width 1489 height 606
click at [38, 22] on div at bounding box center [29, 29] width 20 height 20
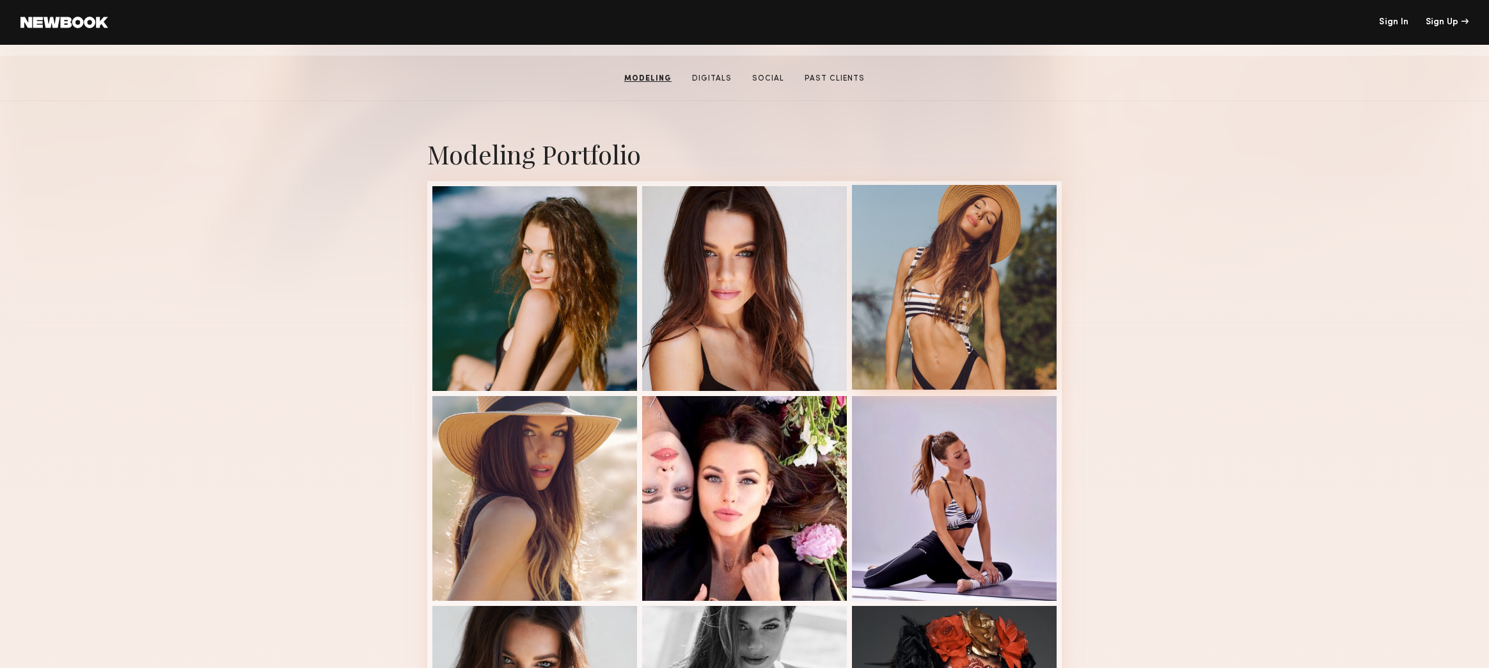
click at [945, 352] on div at bounding box center [954, 287] width 205 height 205
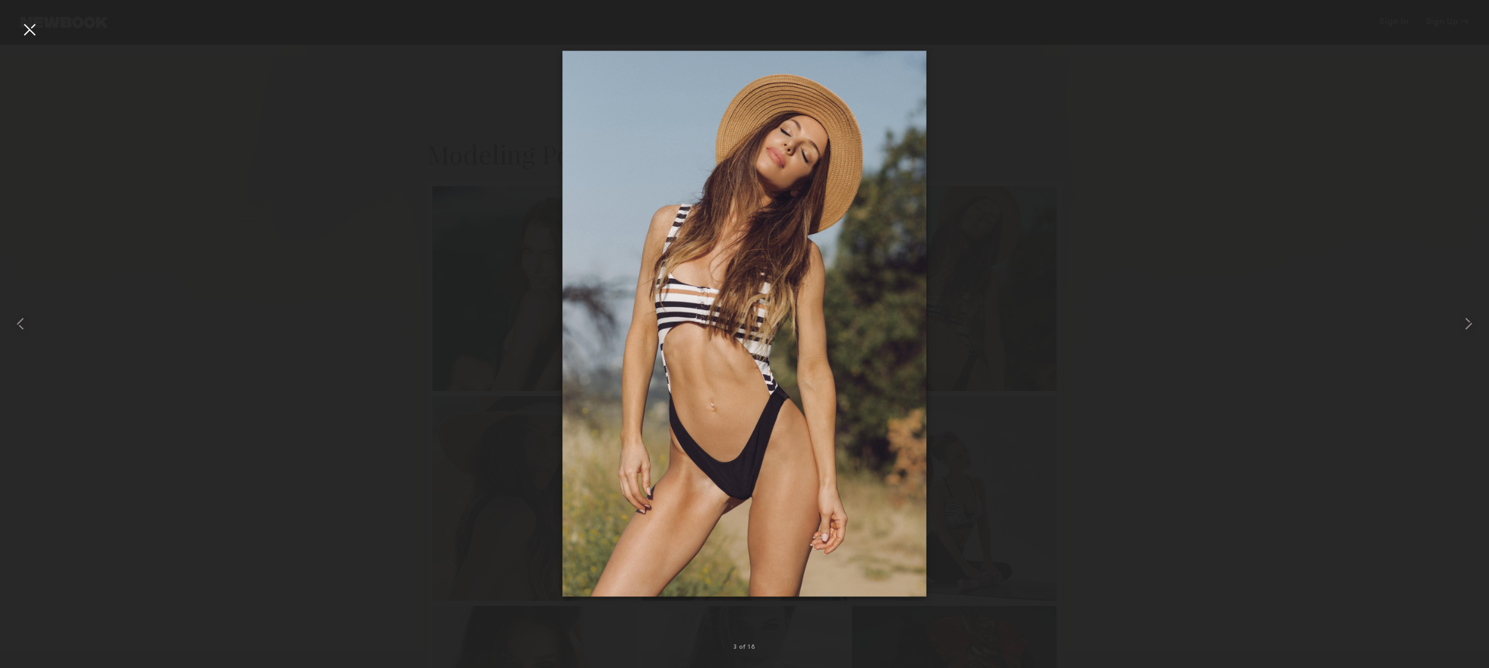
click at [1228, 390] on div at bounding box center [744, 323] width 1489 height 606
click at [34, 28] on div at bounding box center [29, 29] width 20 height 20
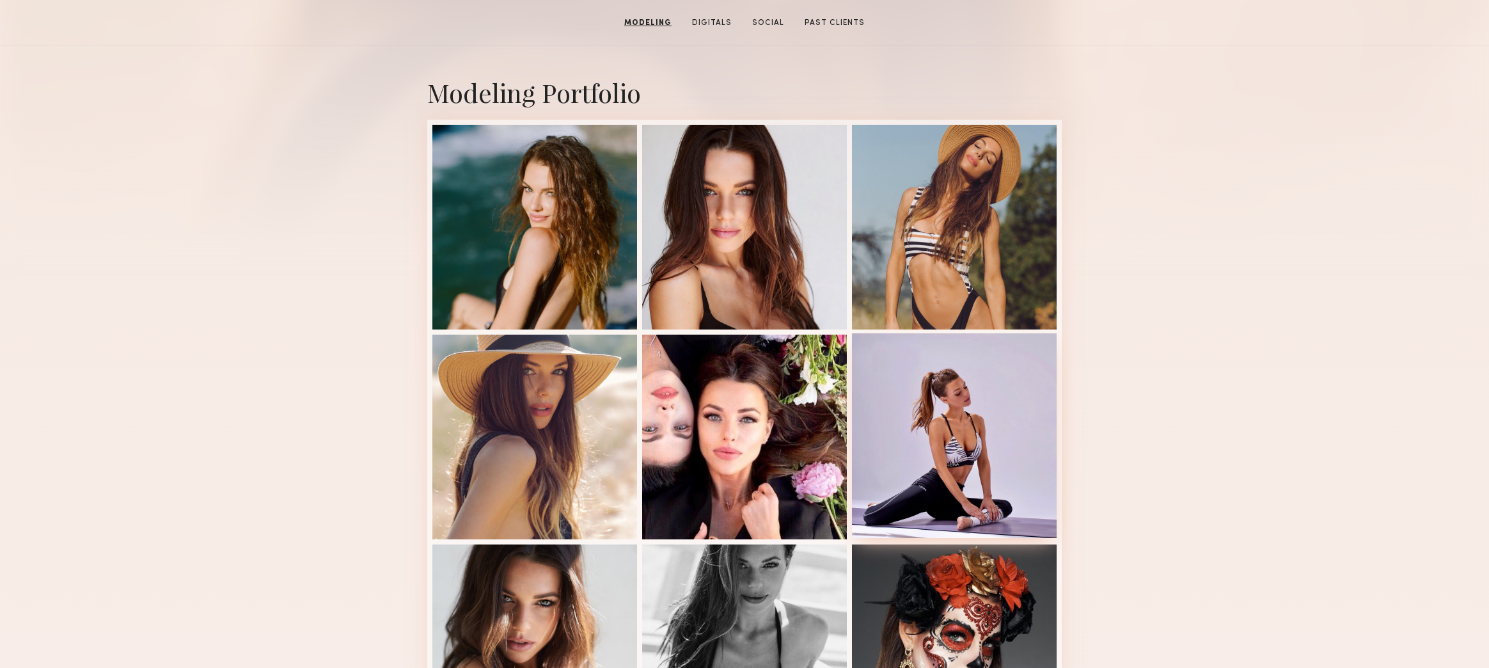
scroll to position [256, 0]
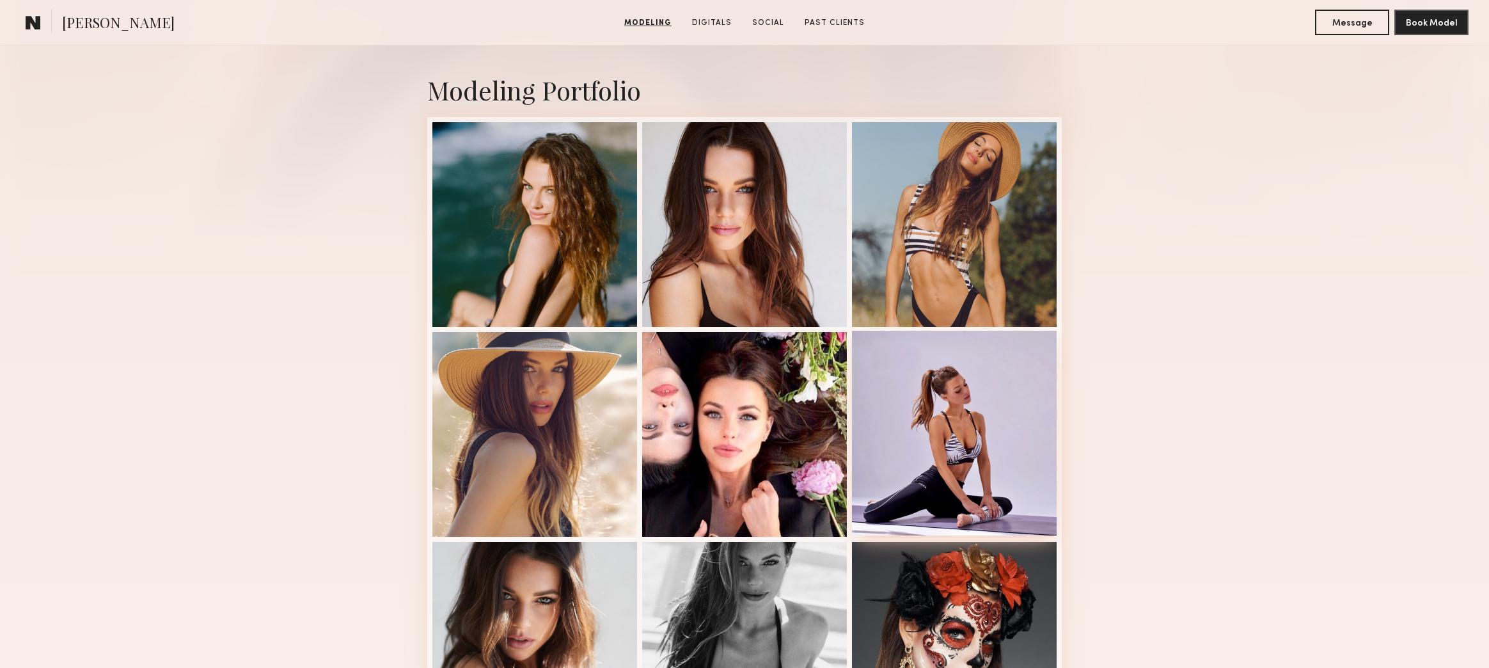
click at [933, 430] on div at bounding box center [954, 433] width 205 height 205
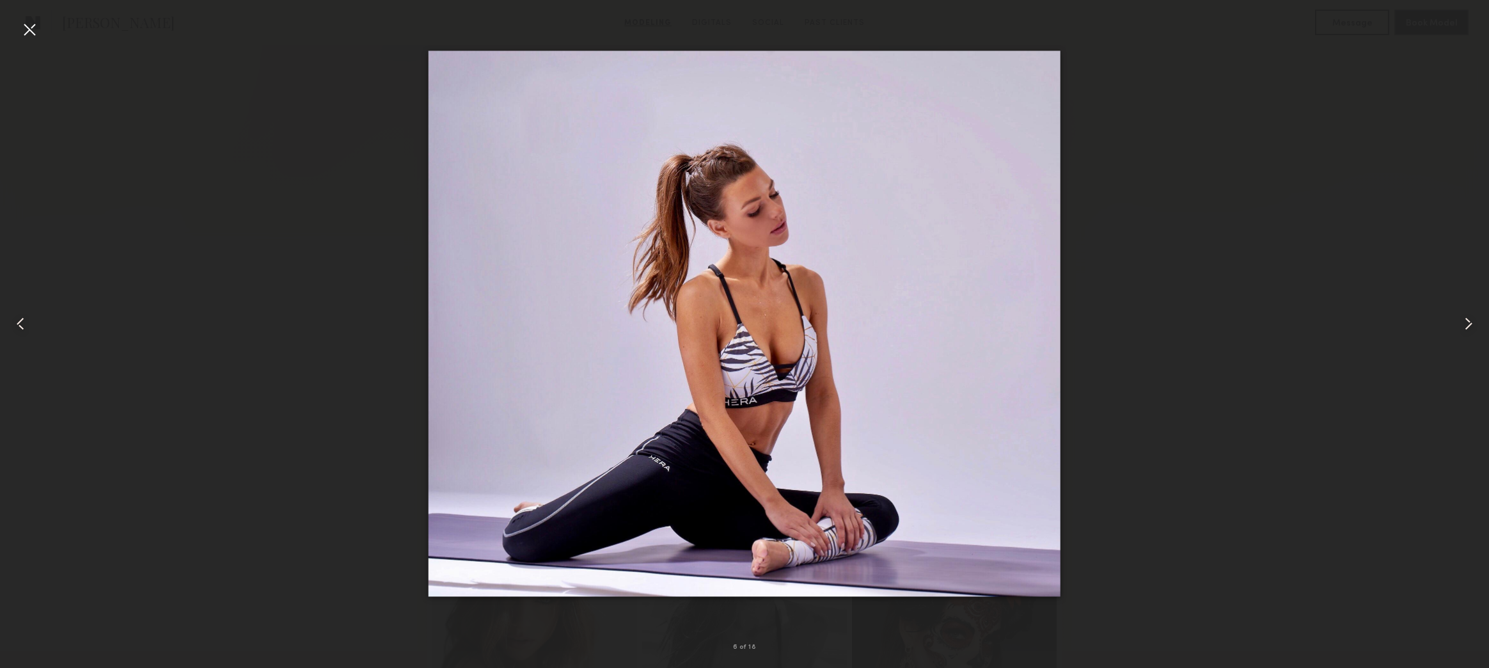
click at [40, 30] on div at bounding box center [29, 323] width 59 height 606
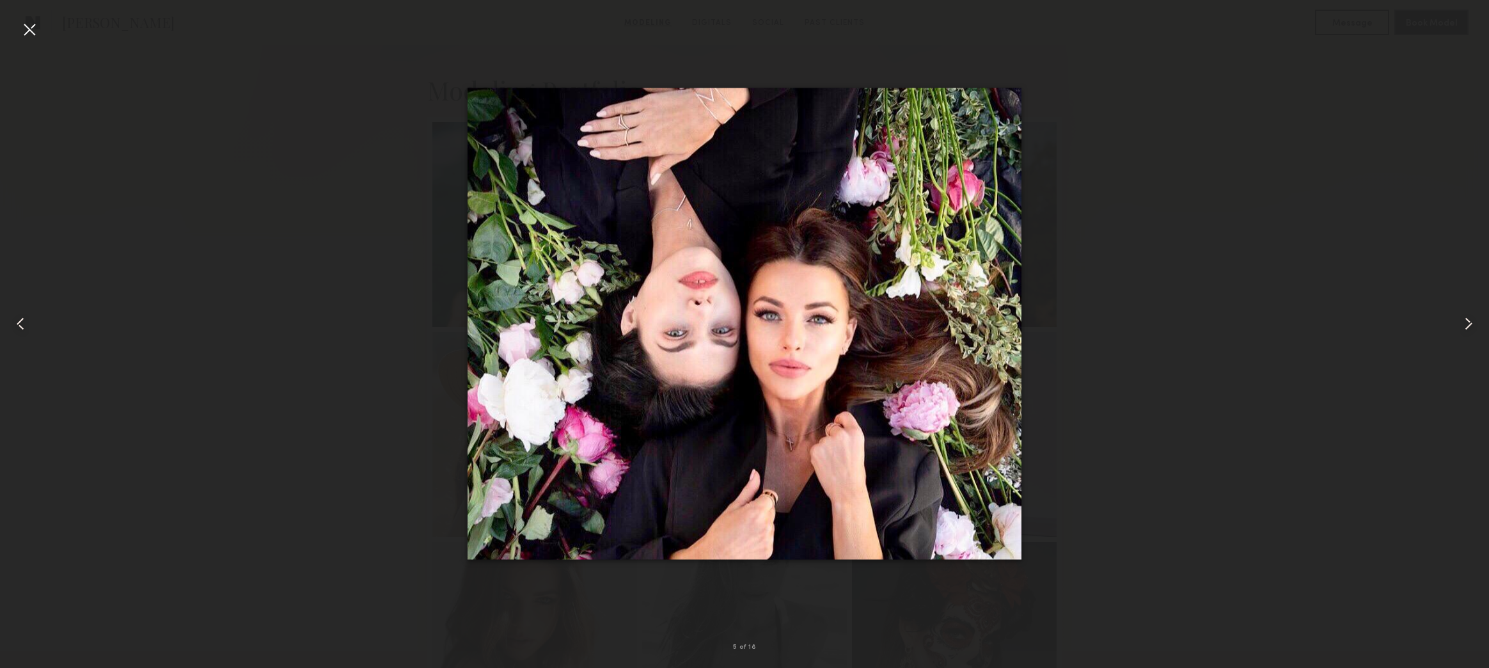
click at [316, 217] on div at bounding box center [744, 323] width 1489 height 606
click at [30, 28] on div at bounding box center [29, 29] width 20 height 20
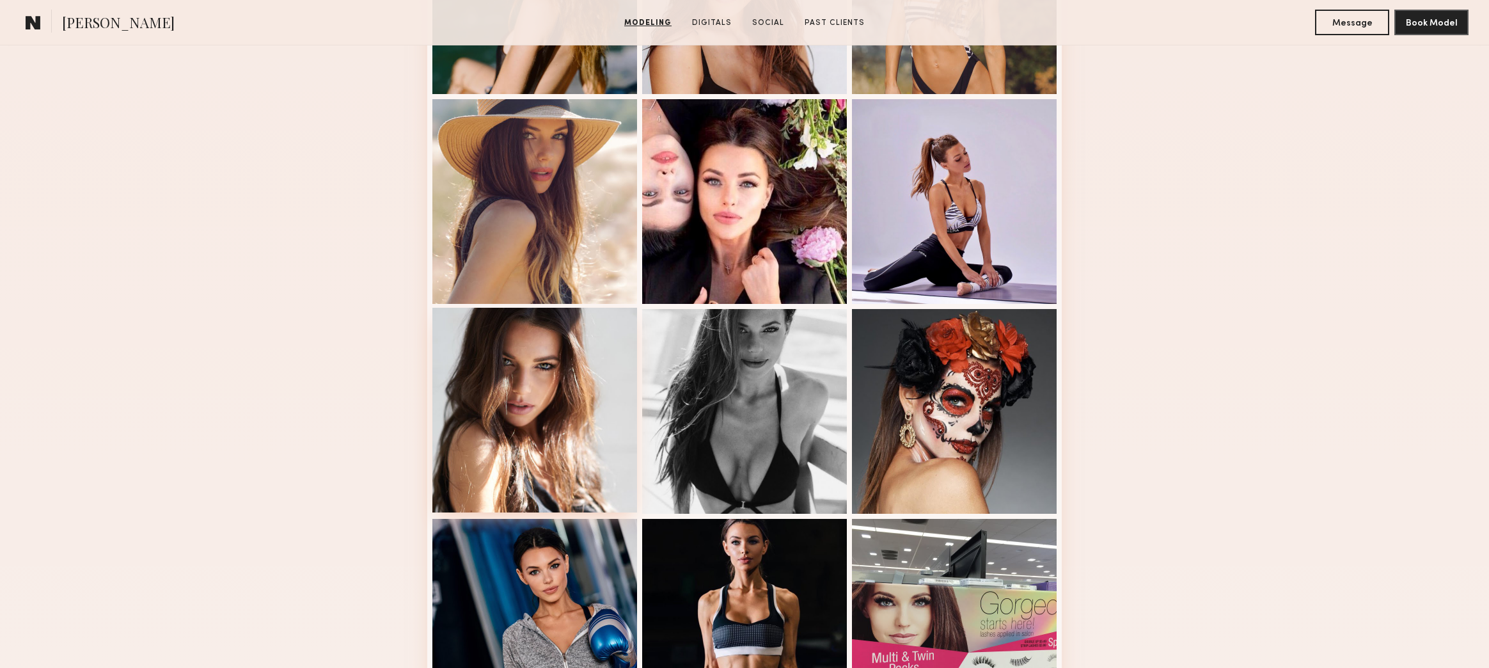
scroll to position [512, 0]
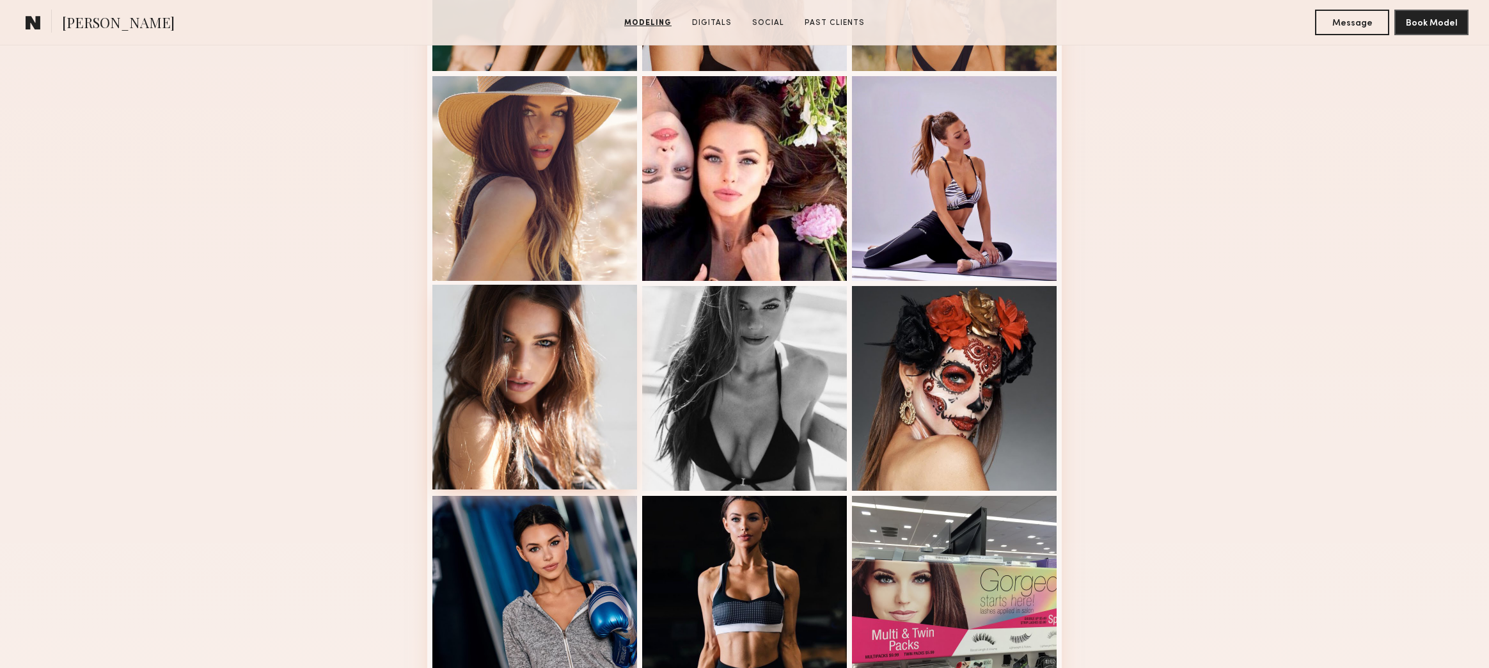
click at [511, 372] on div at bounding box center [534, 387] width 205 height 205
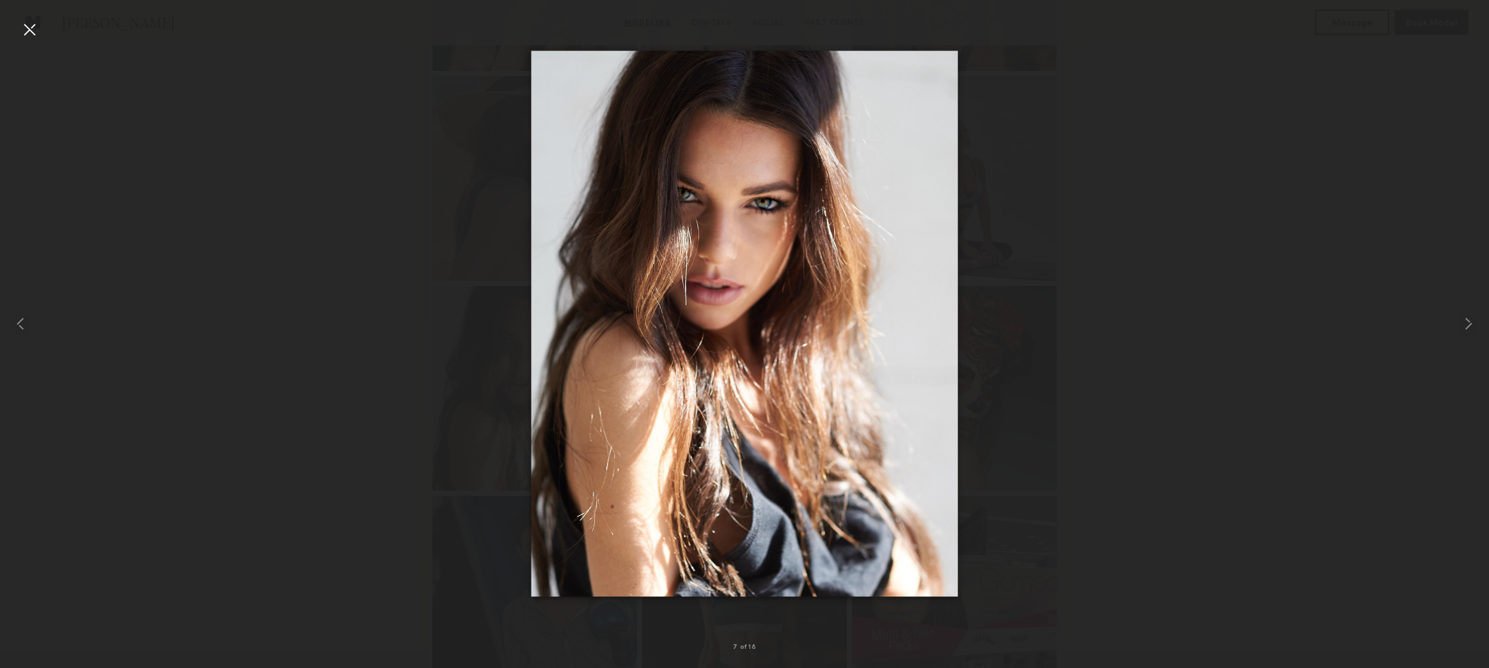
click at [36, 38] on div at bounding box center [29, 29] width 20 height 20
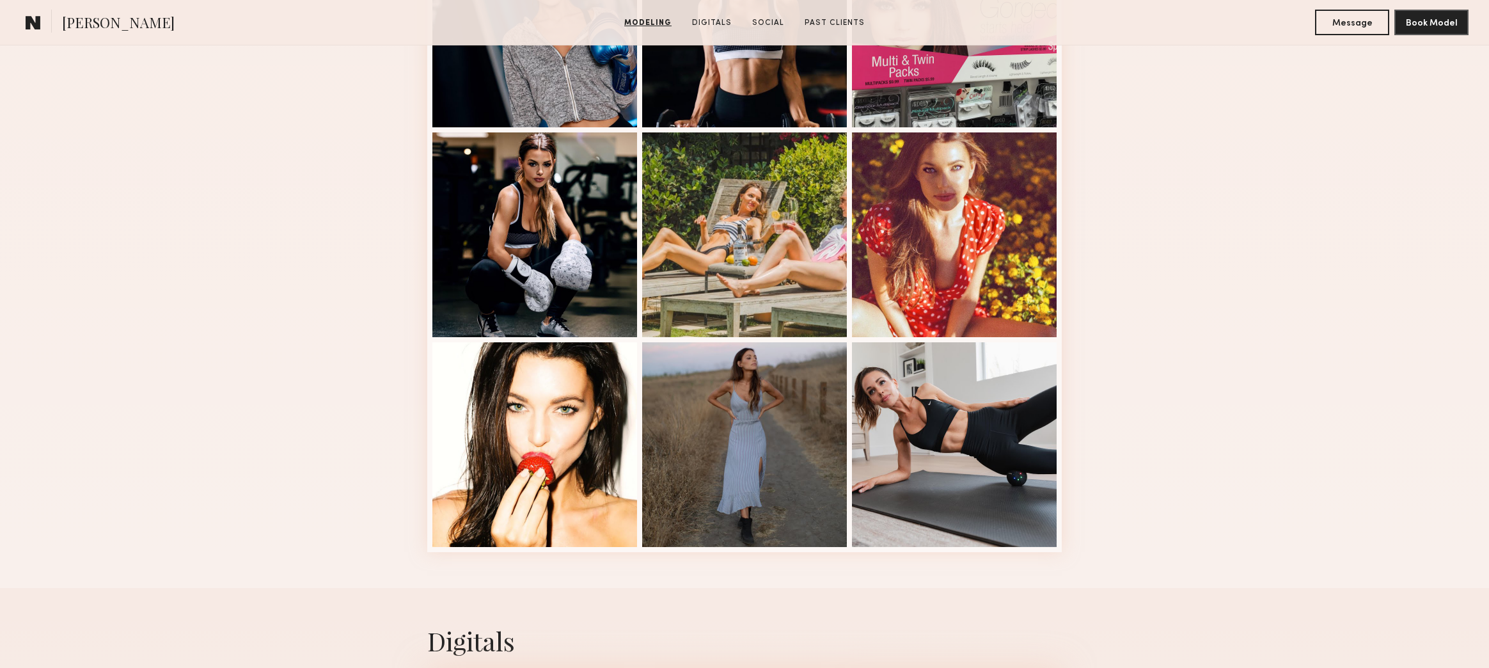
scroll to position [1151, 0]
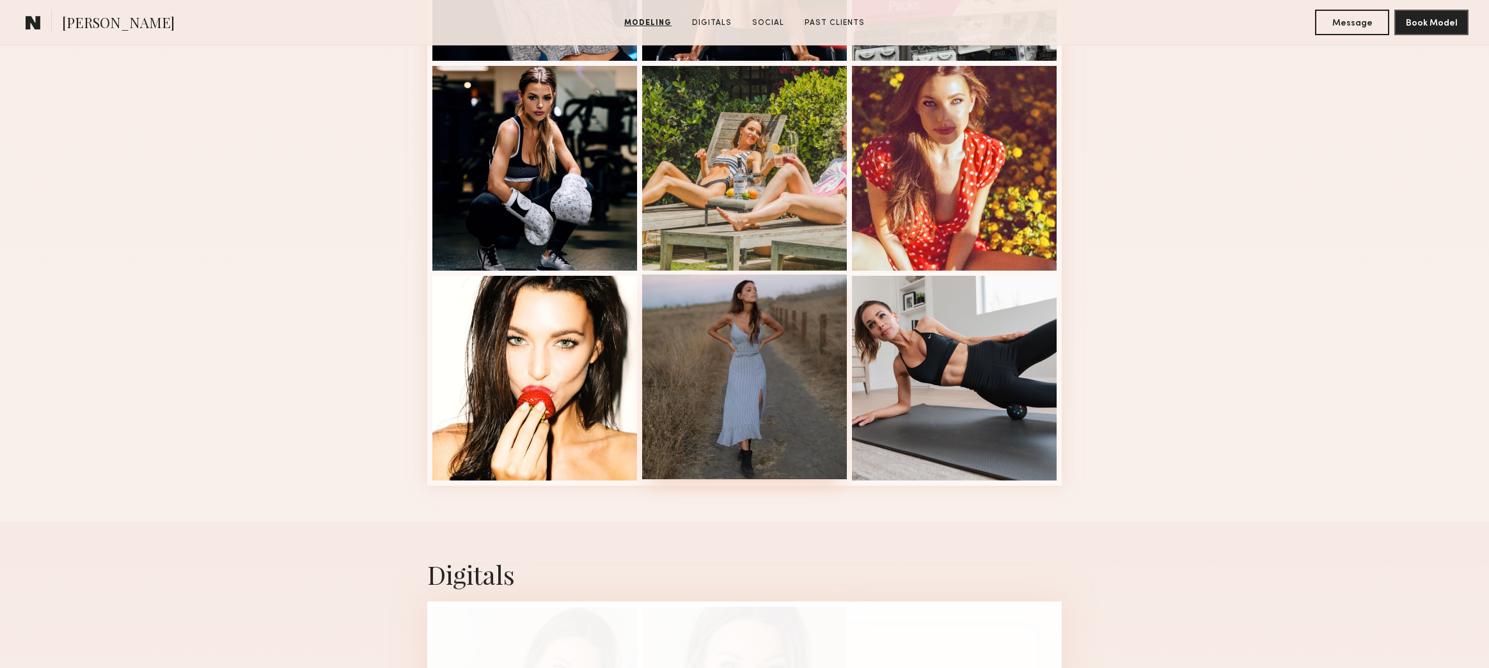
click at [746, 405] on div at bounding box center [744, 376] width 205 height 205
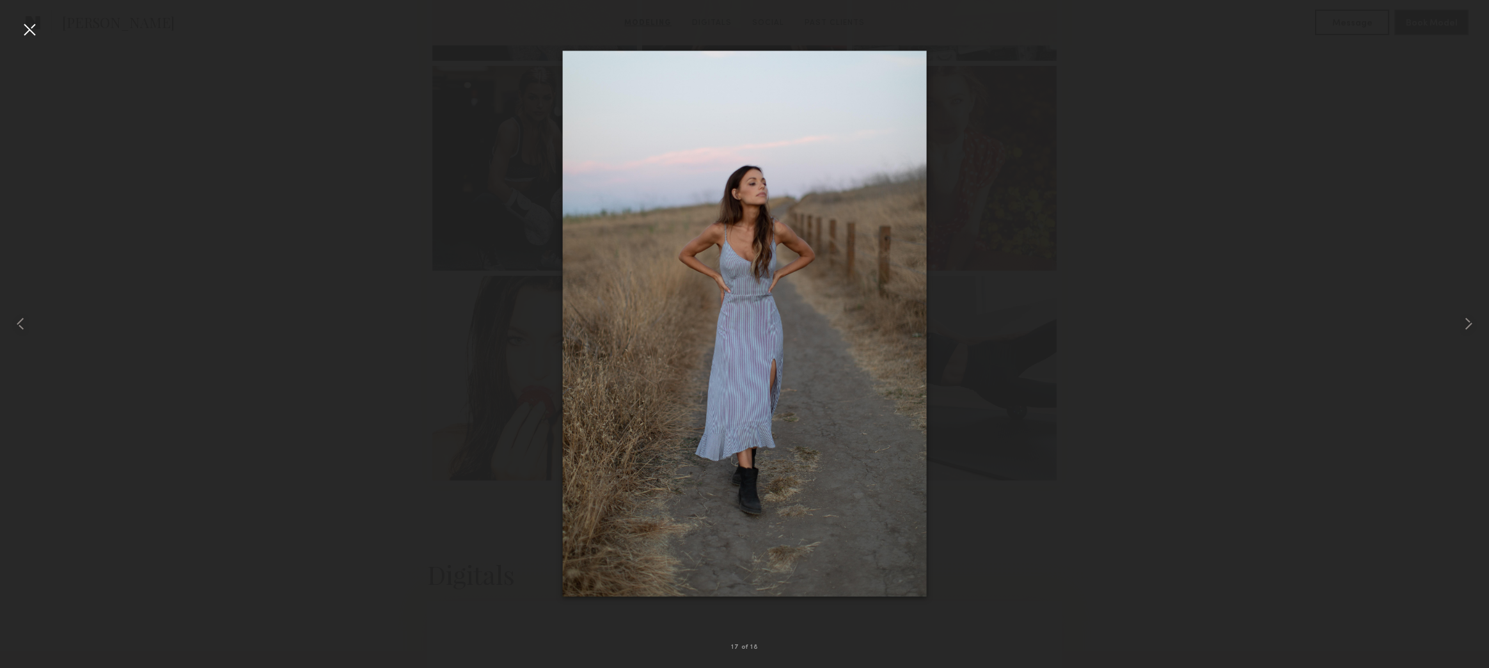
click at [333, 205] on div at bounding box center [744, 323] width 1489 height 606
click at [23, 38] on div at bounding box center [29, 29] width 20 height 20
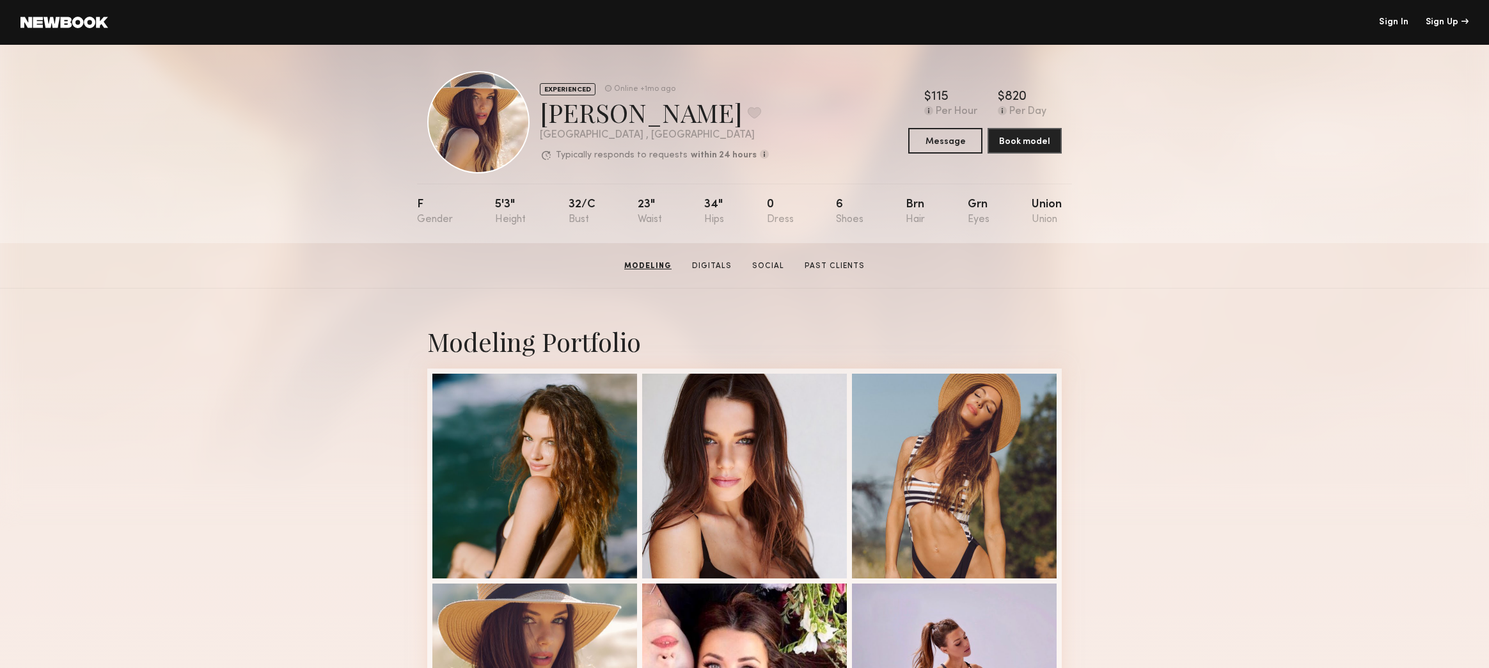
scroll to position [0, 0]
